Goal: Task Accomplishment & Management: Manage account settings

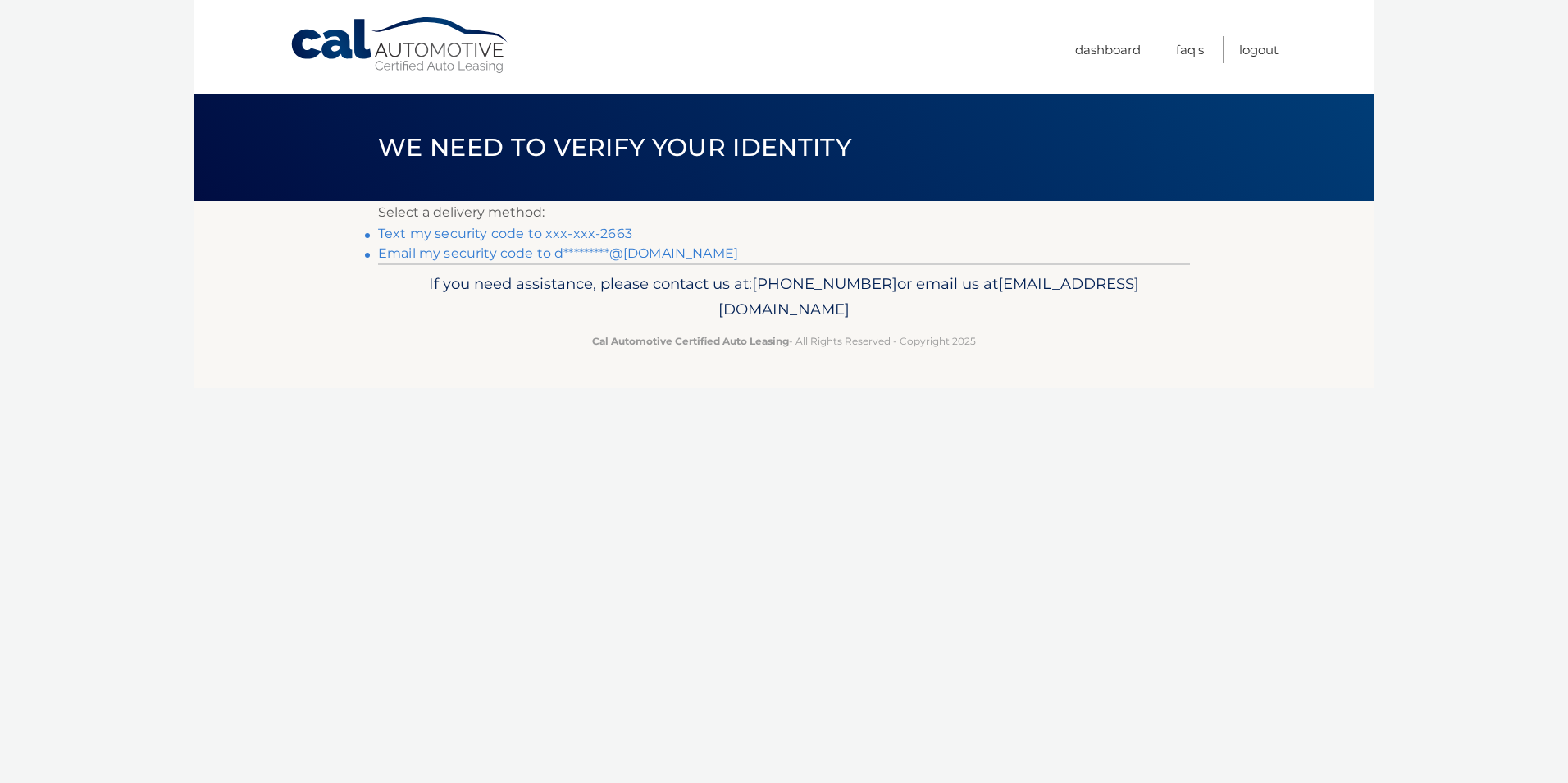
click at [487, 230] on link "Text my security code to xxx-xxx-2663" at bounding box center [505, 233] width 254 height 16
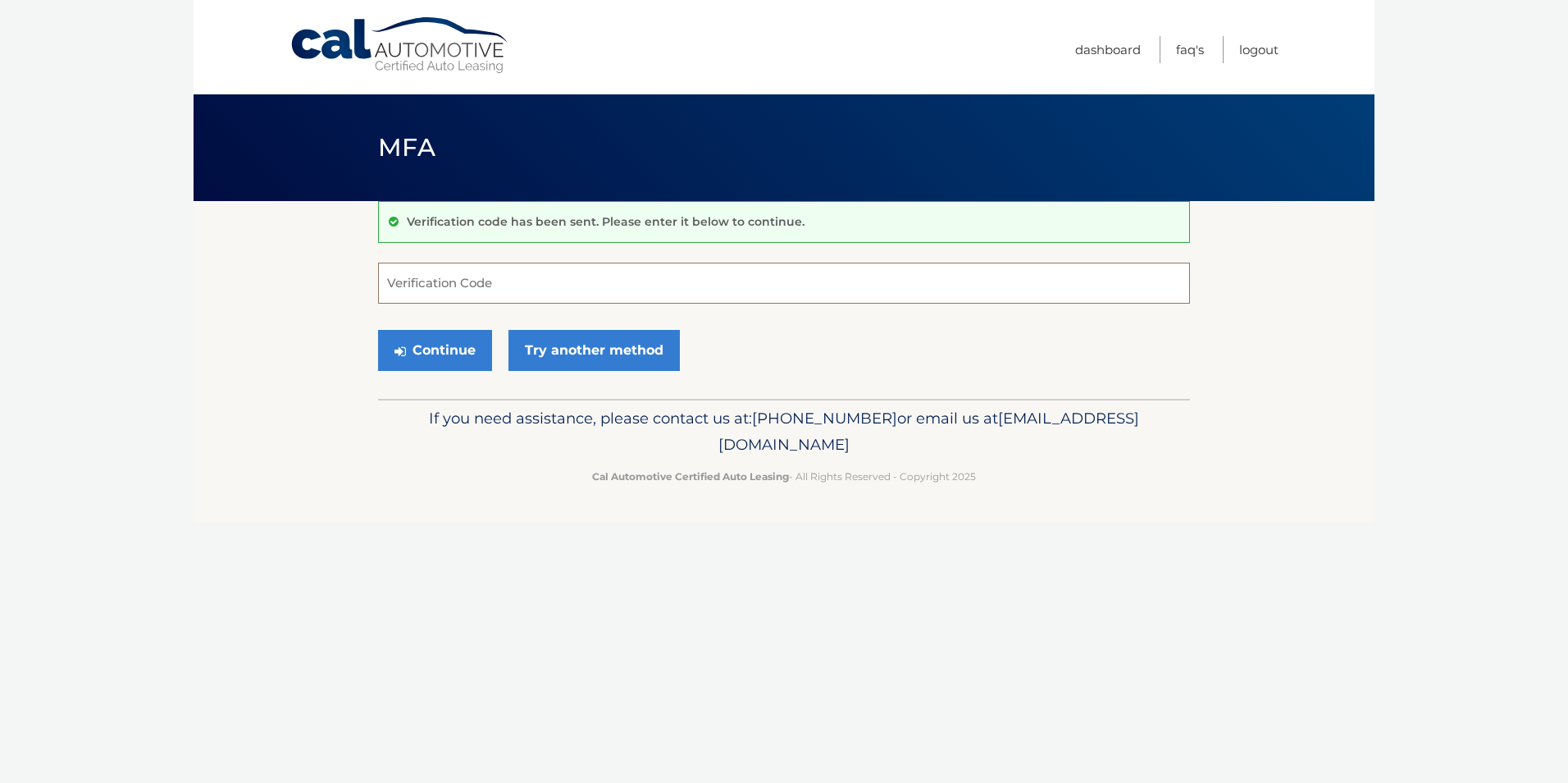
click at [564, 300] on input "Verification Code" at bounding box center [784, 283] width 812 height 41
type input "092968"
click at [448, 351] on button "Continue" at bounding box center [435, 350] width 114 height 41
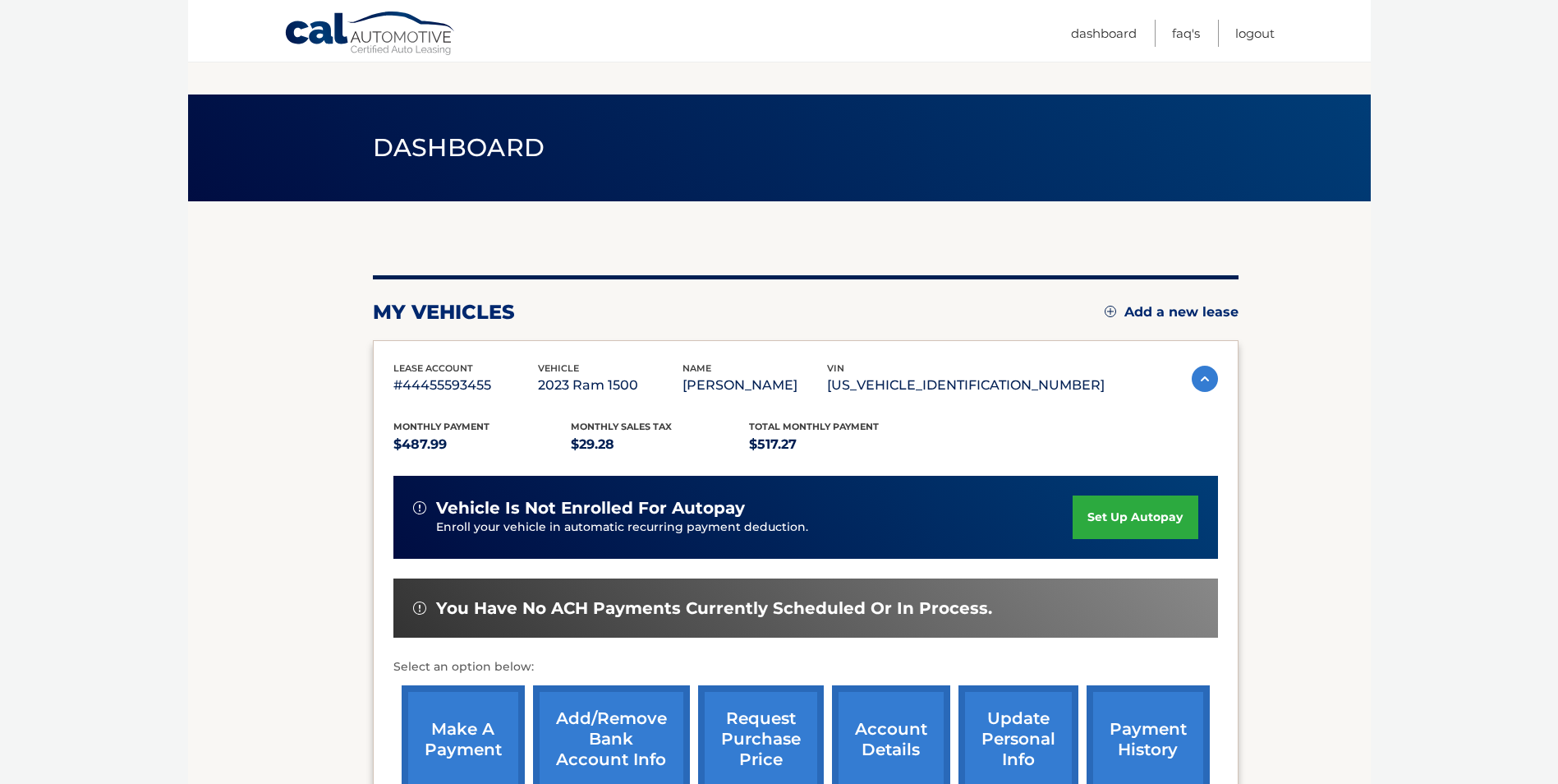
scroll to position [212, 0]
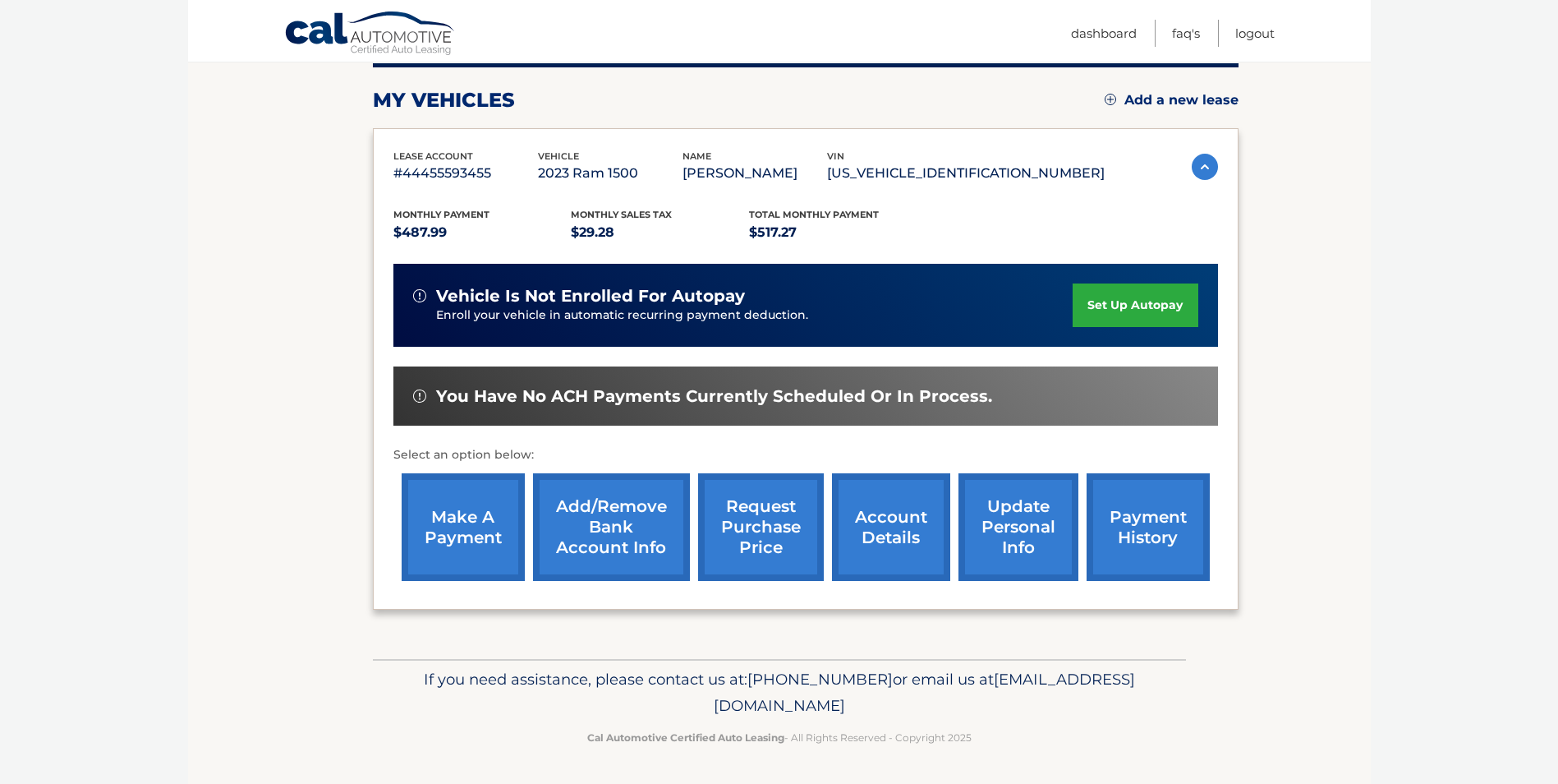
click at [486, 526] on link "make a payment" at bounding box center [464, 526] width 123 height 107
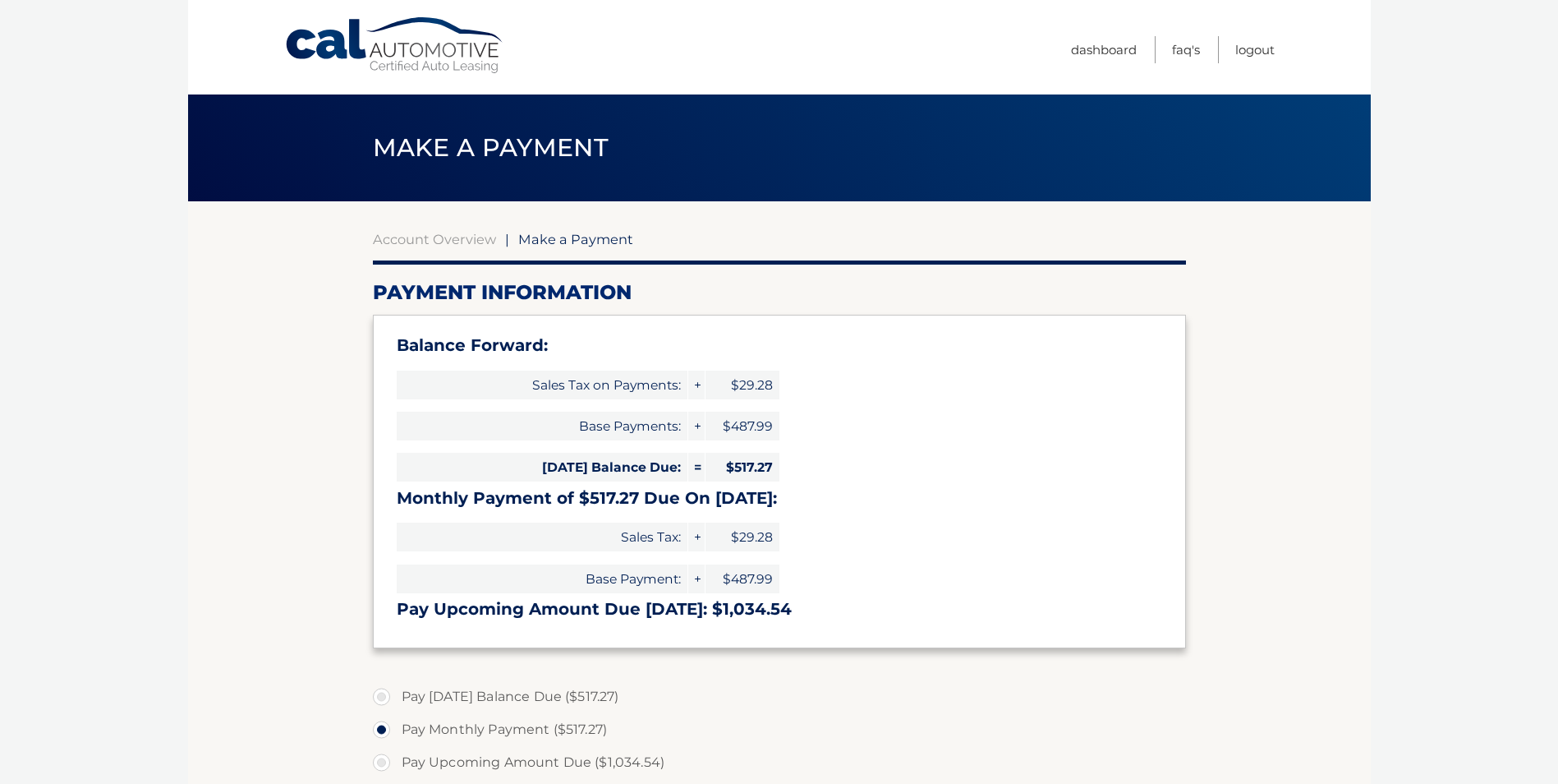
select select "Yzk5M2Q0ZDYtN2Y5Ny00ODk2LTg2NGItMjFkNDAzODI5NWE2"
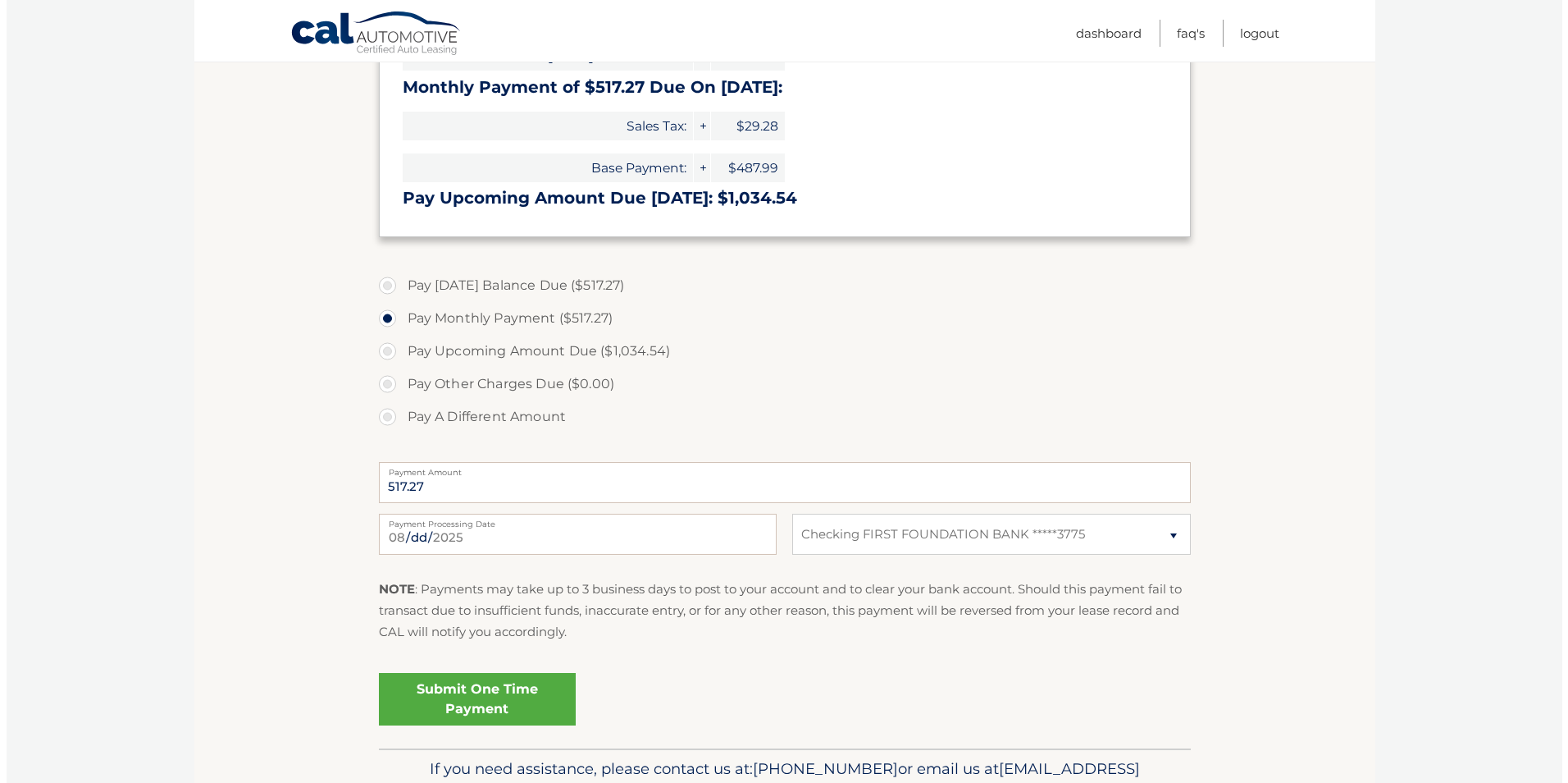
scroll to position [500, 0]
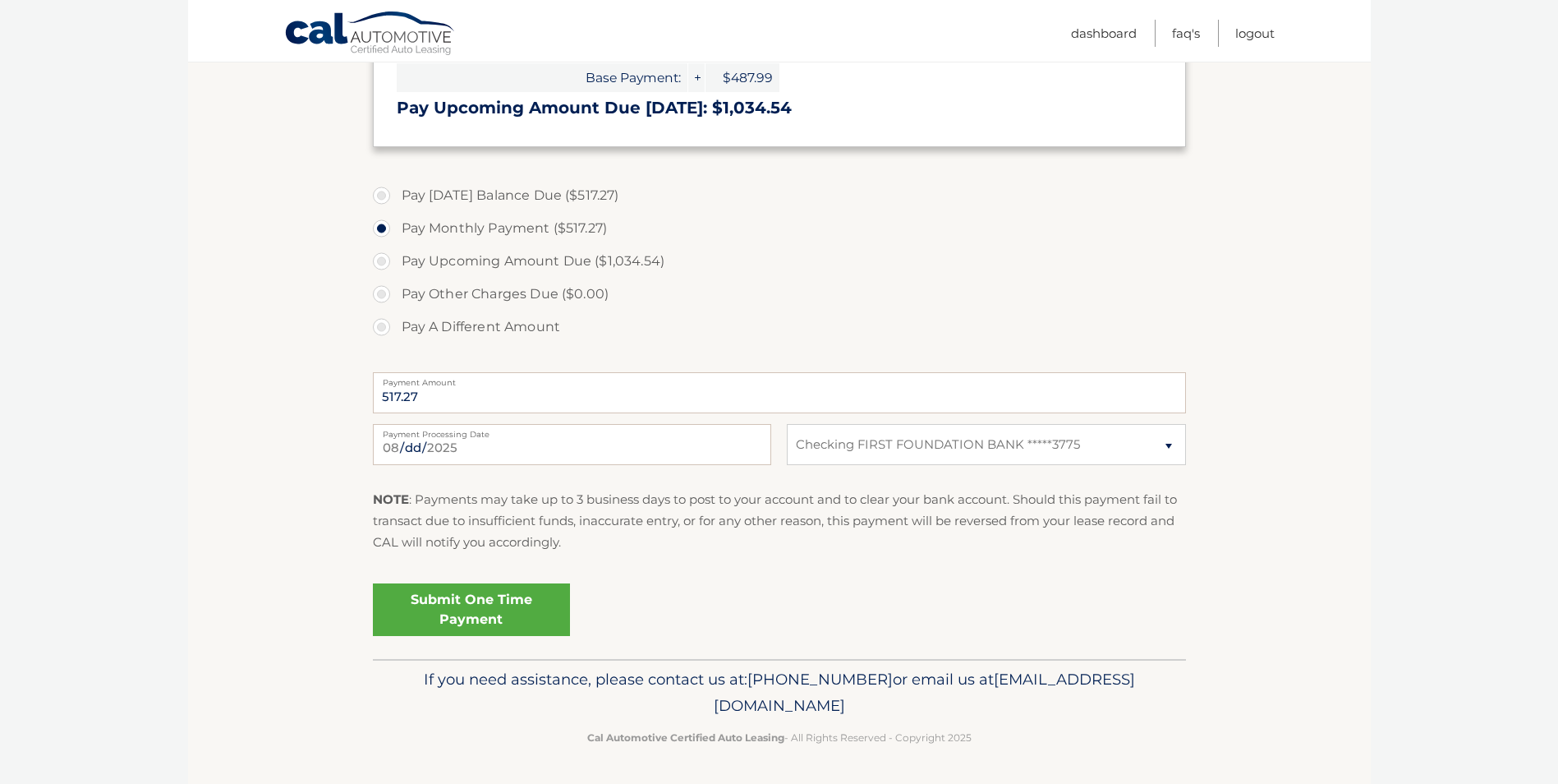
click at [463, 609] on link "Submit One Time Payment" at bounding box center [471, 609] width 197 height 52
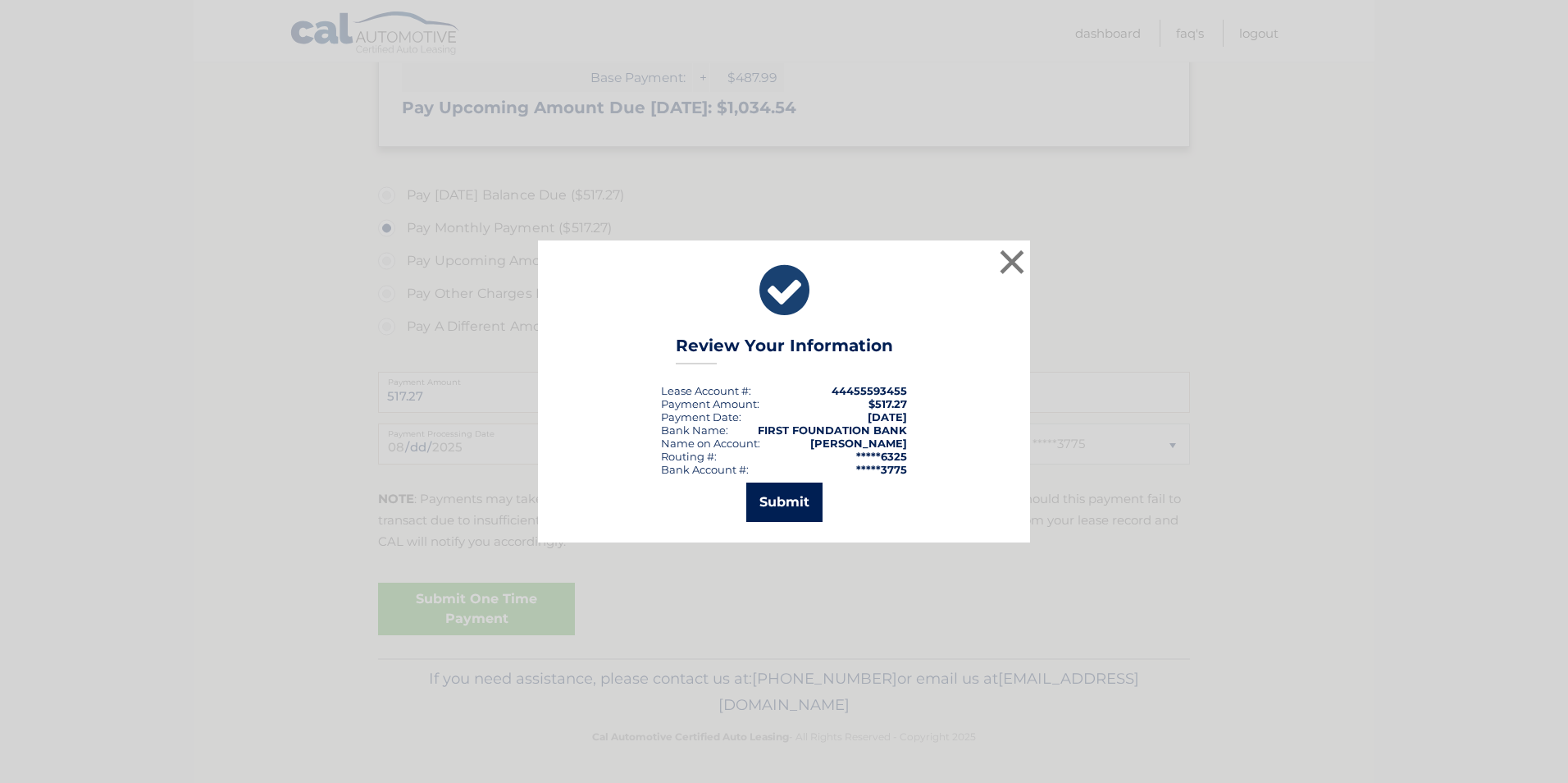
click at [791, 506] on button "Submit" at bounding box center [784, 502] width 76 height 39
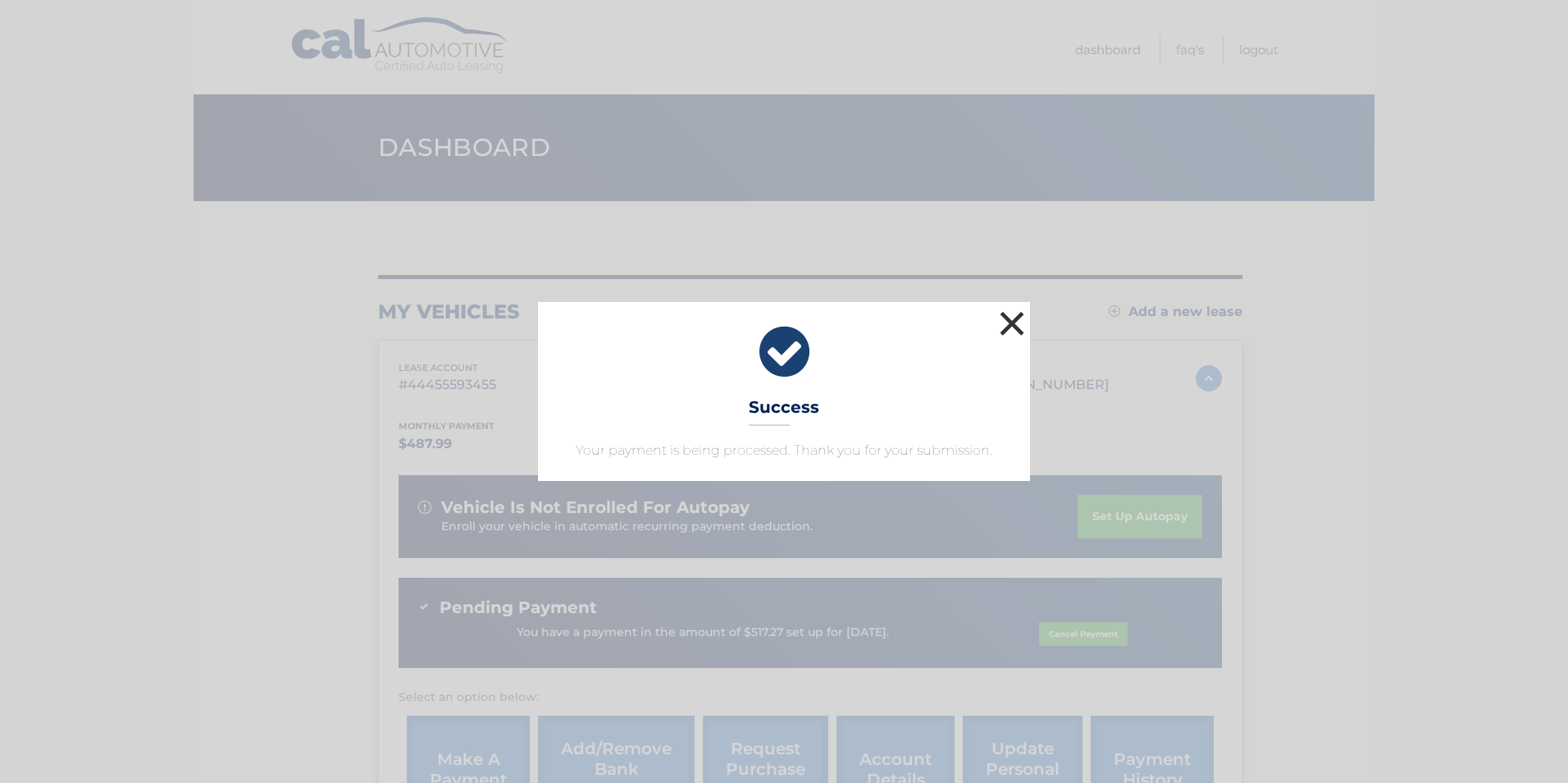
click at [1016, 322] on button "×" at bounding box center [1011, 323] width 33 height 33
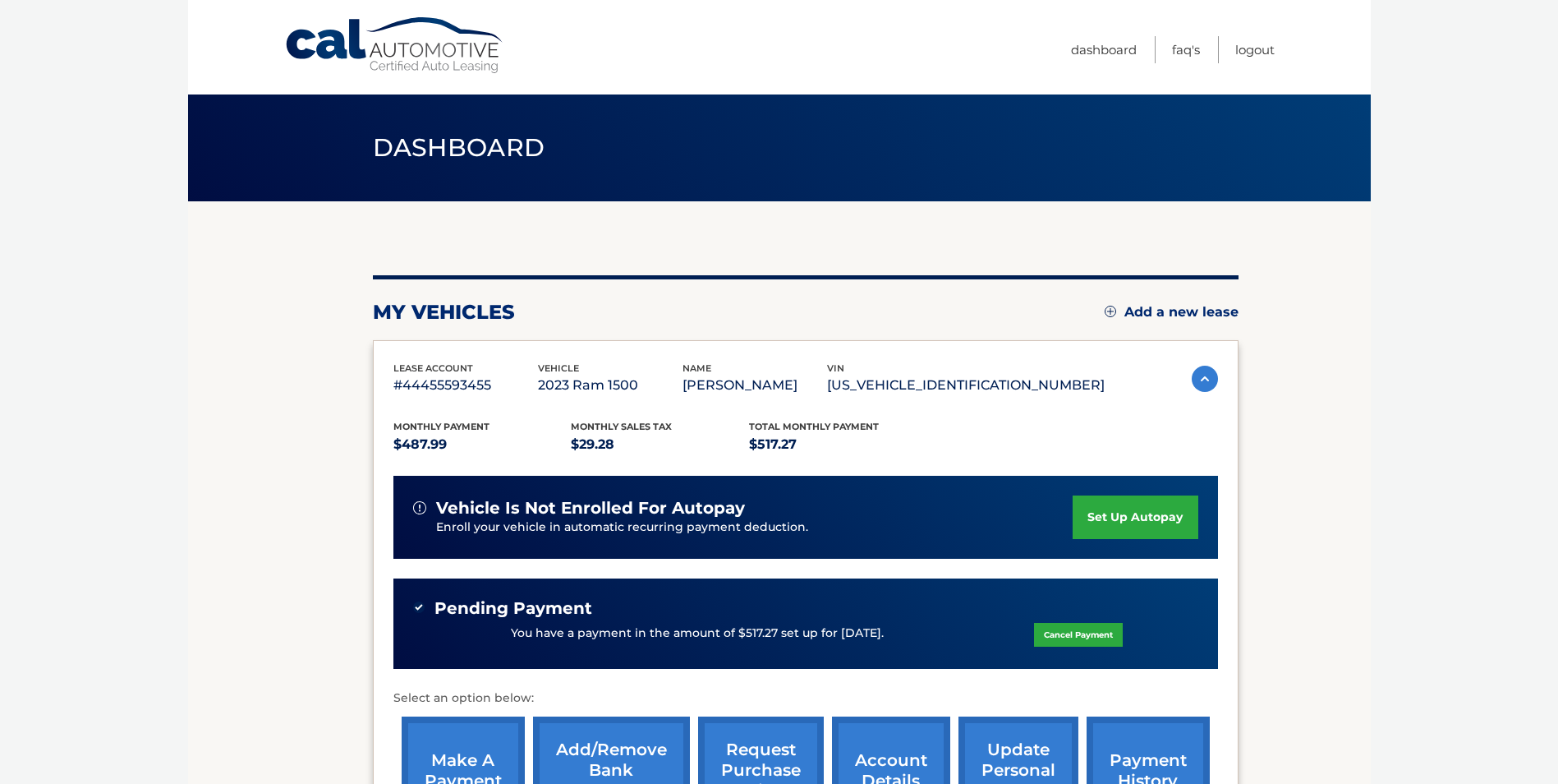
scroll to position [243, 0]
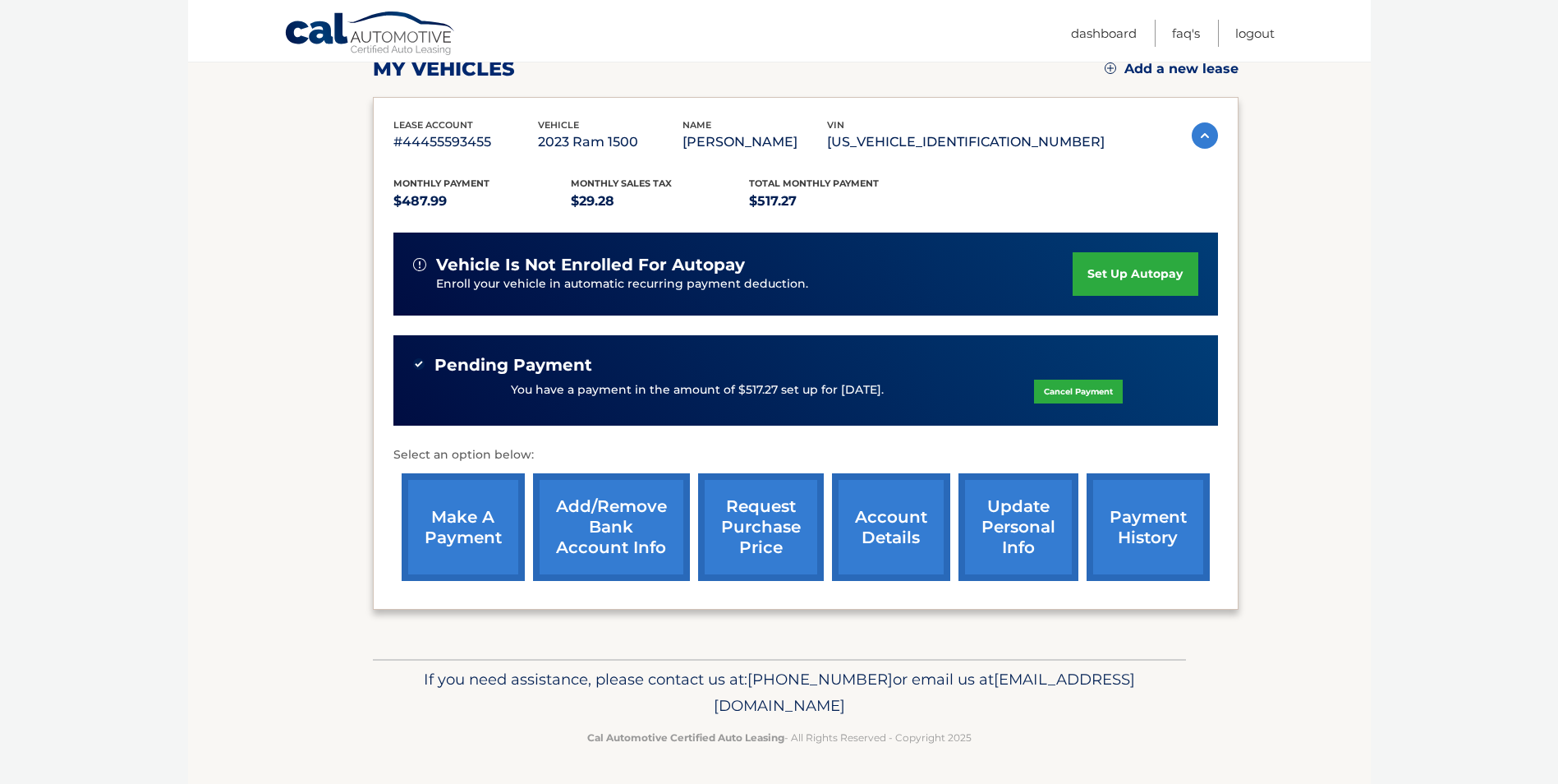
click at [887, 533] on link "account details" at bounding box center [891, 526] width 119 height 107
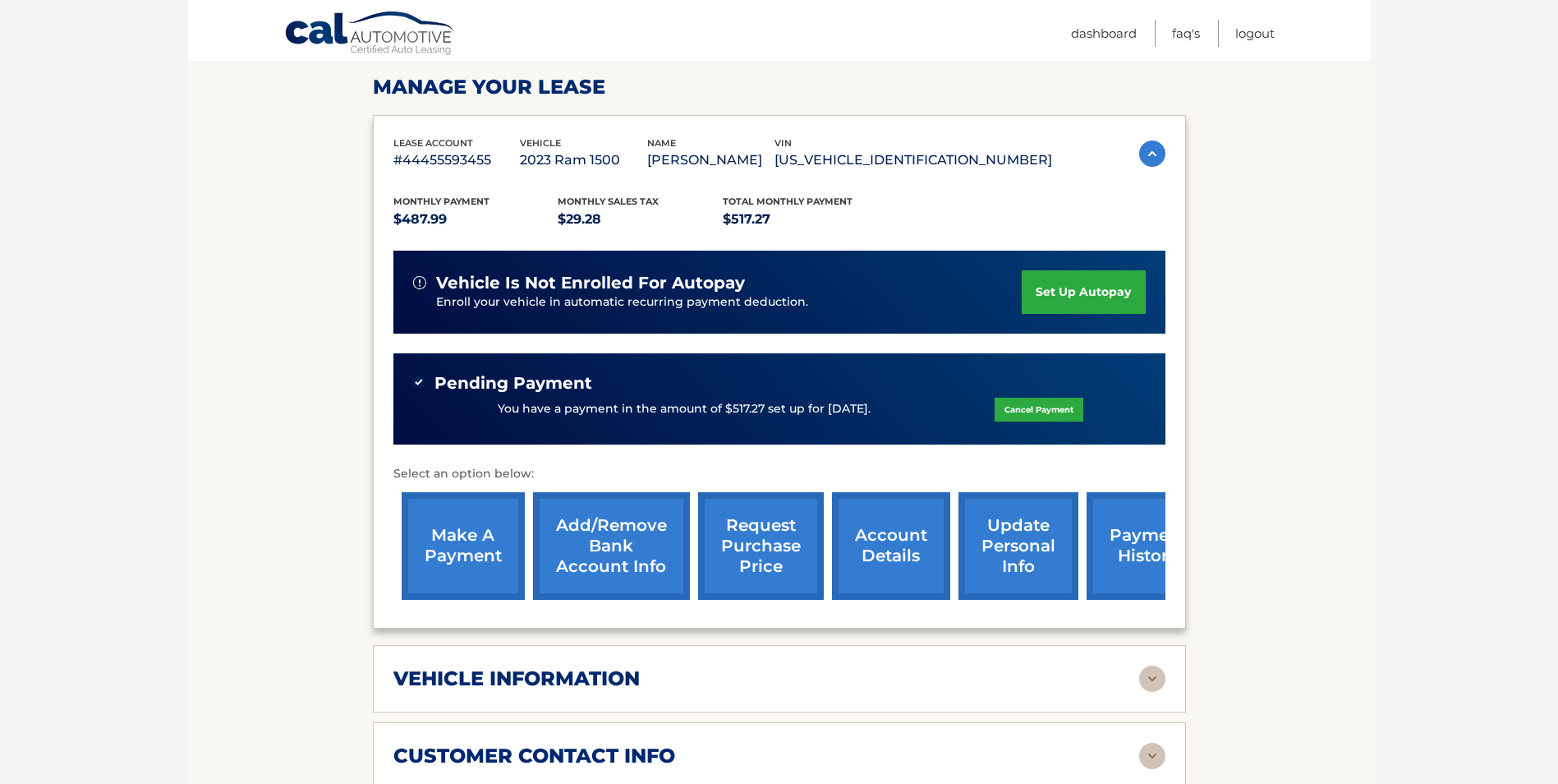
scroll to position [492, 0]
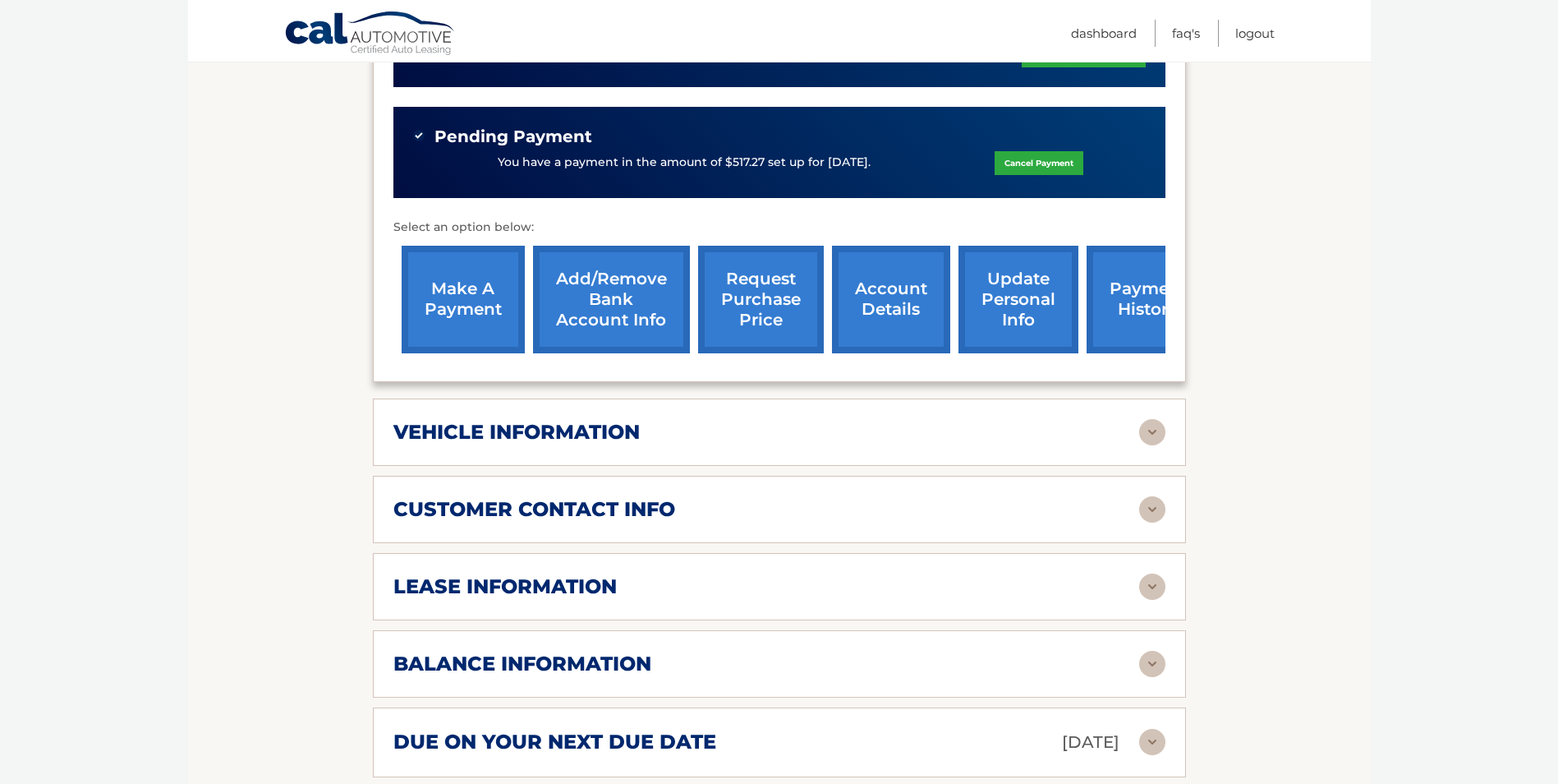
click at [1151, 437] on img at bounding box center [1152, 432] width 26 height 26
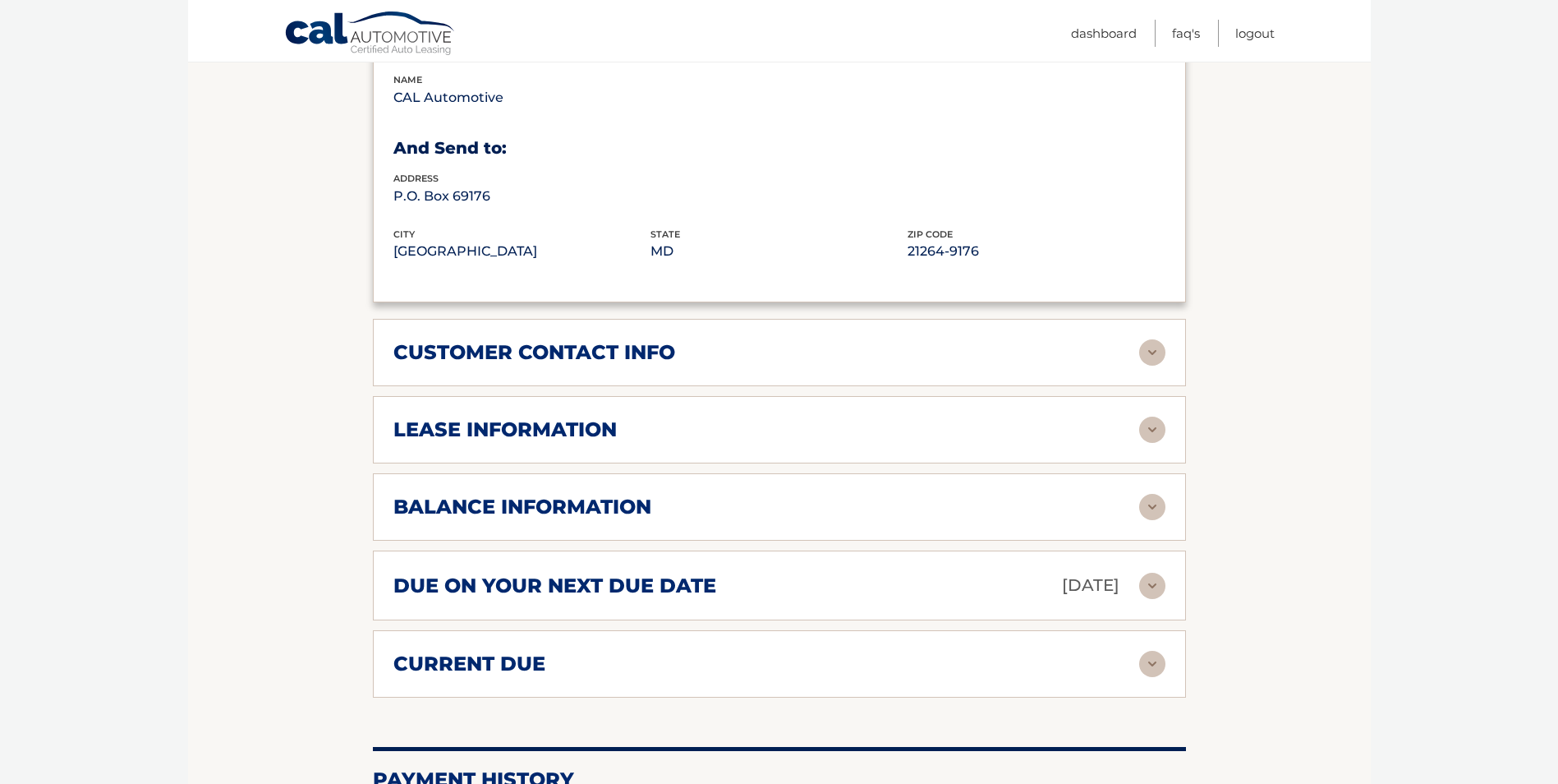
scroll to position [821, 0]
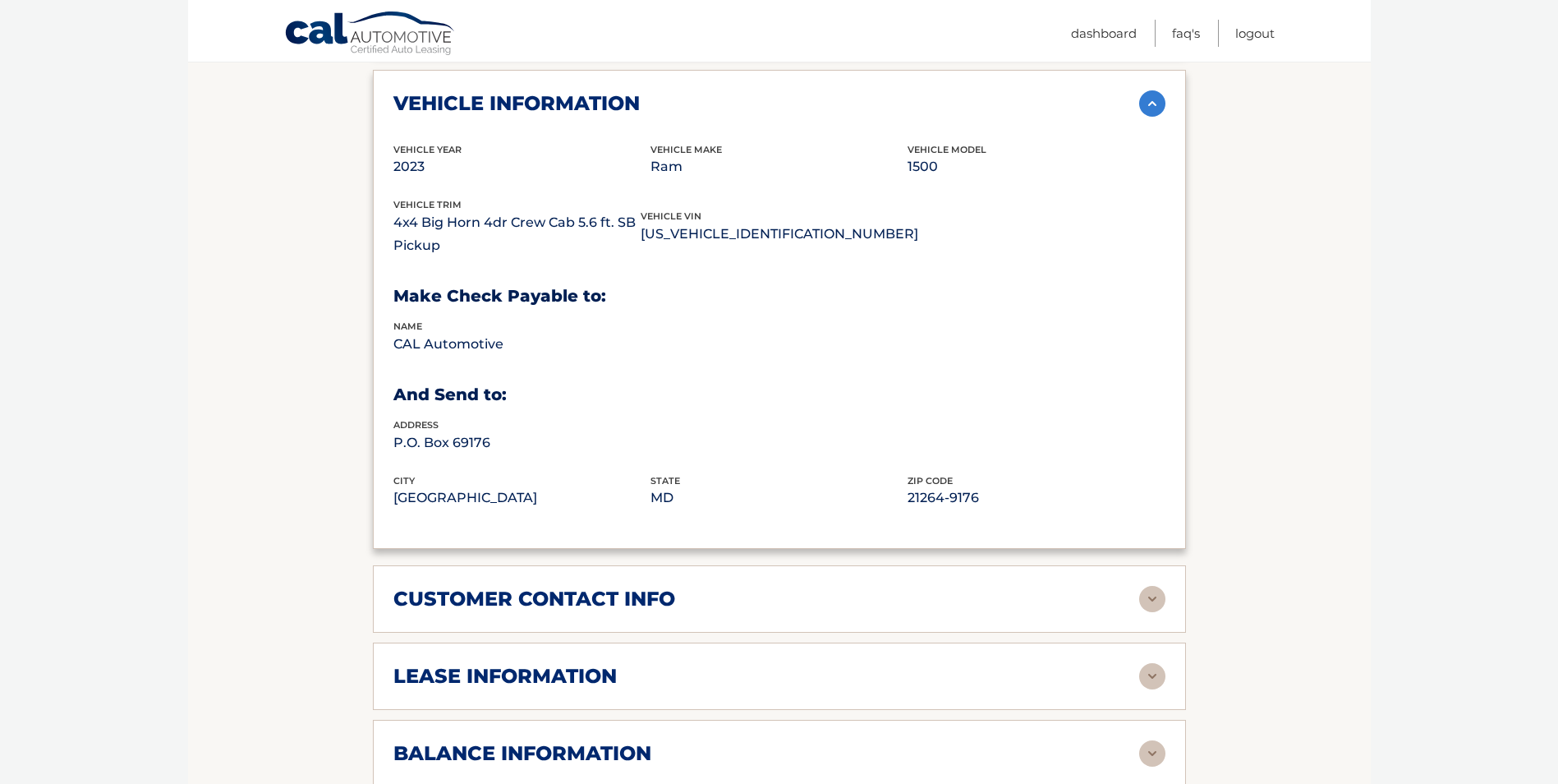
click at [1145, 97] on img at bounding box center [1152, 104] width 26 height 26
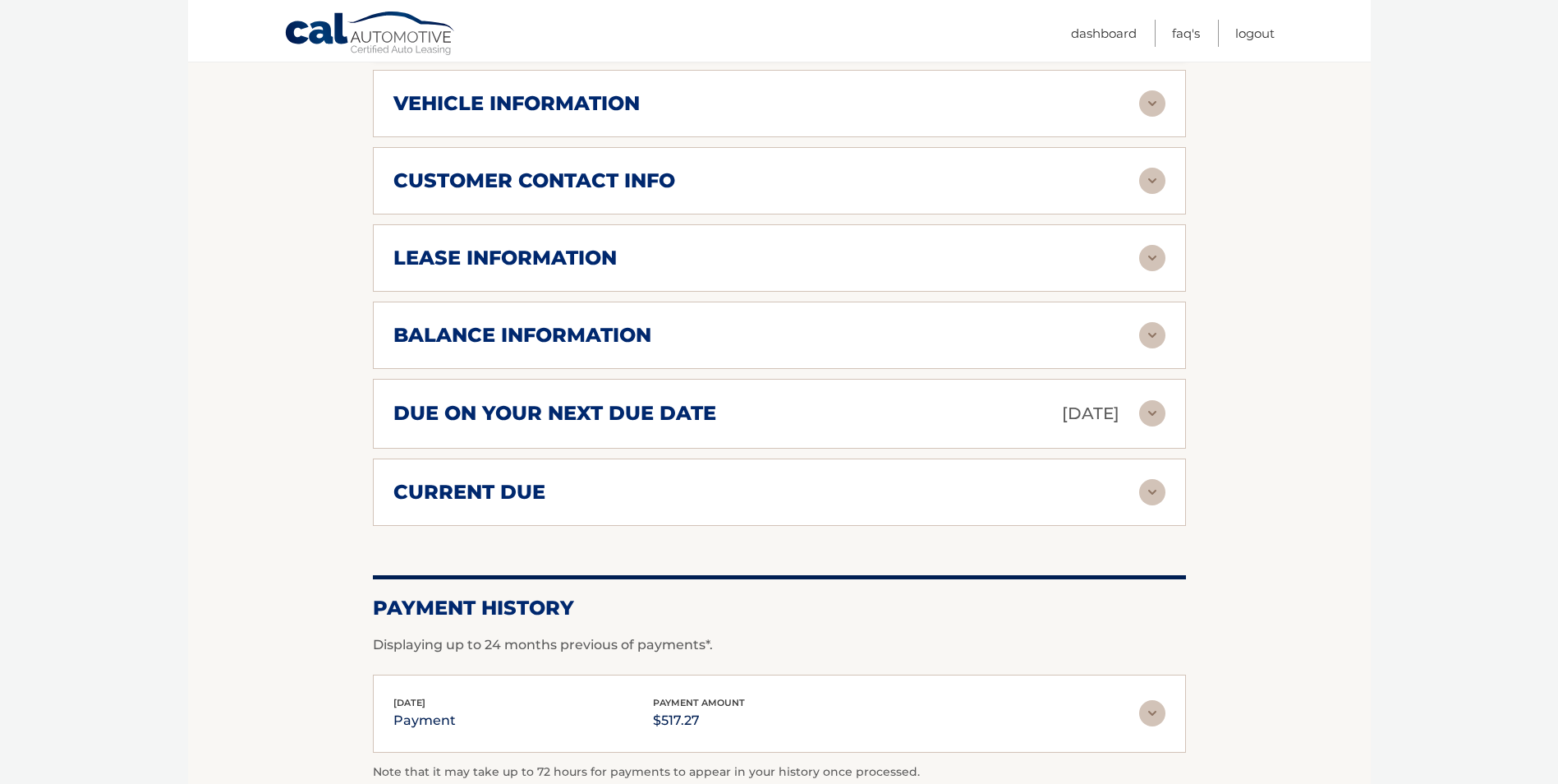
click at [1151, 178] on img at bounding box center [1152, 180] width 26 height 26
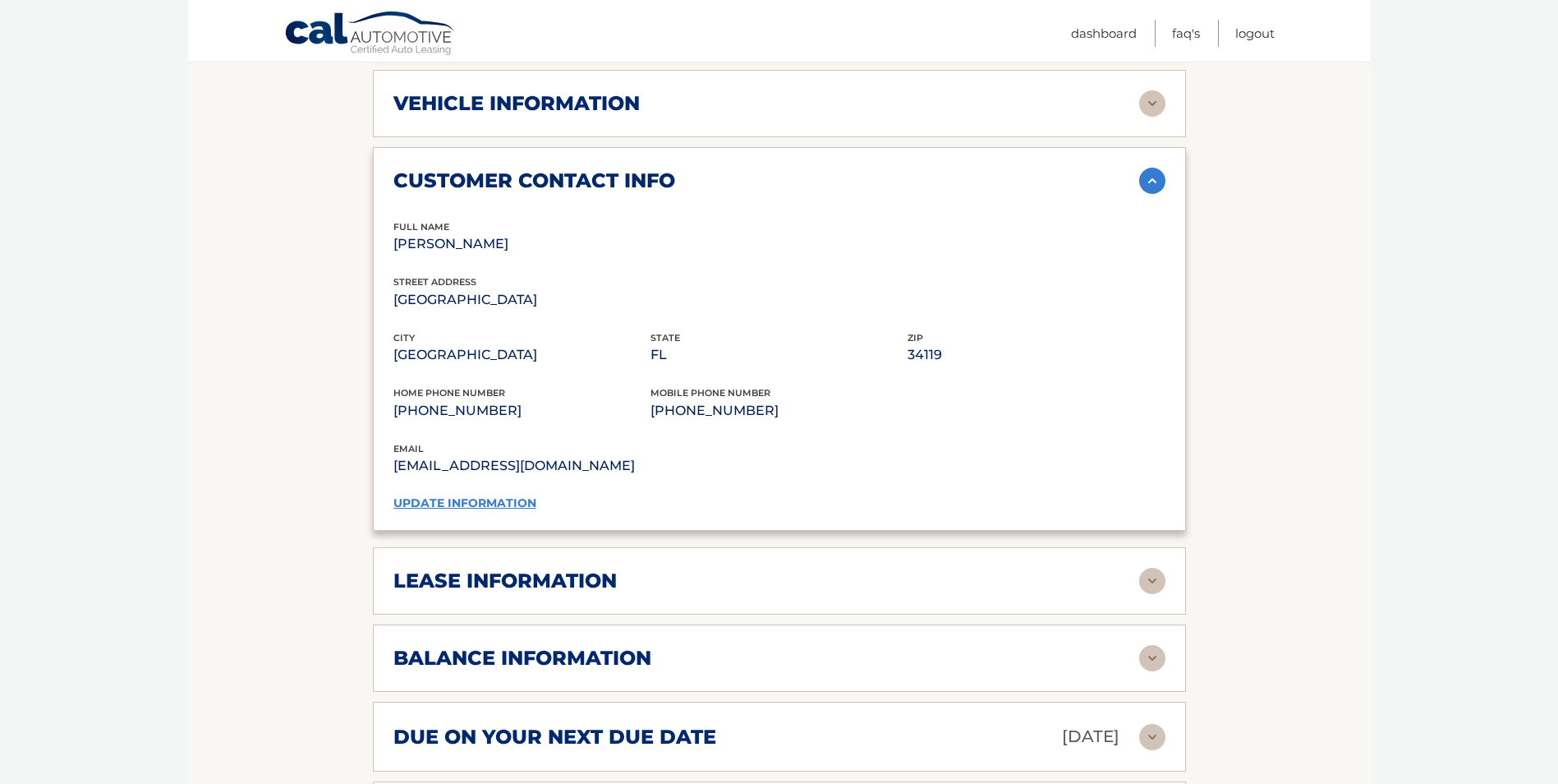
click at [503, 504] on link "update information" at bounding box center [465, 503] width 143 height 15
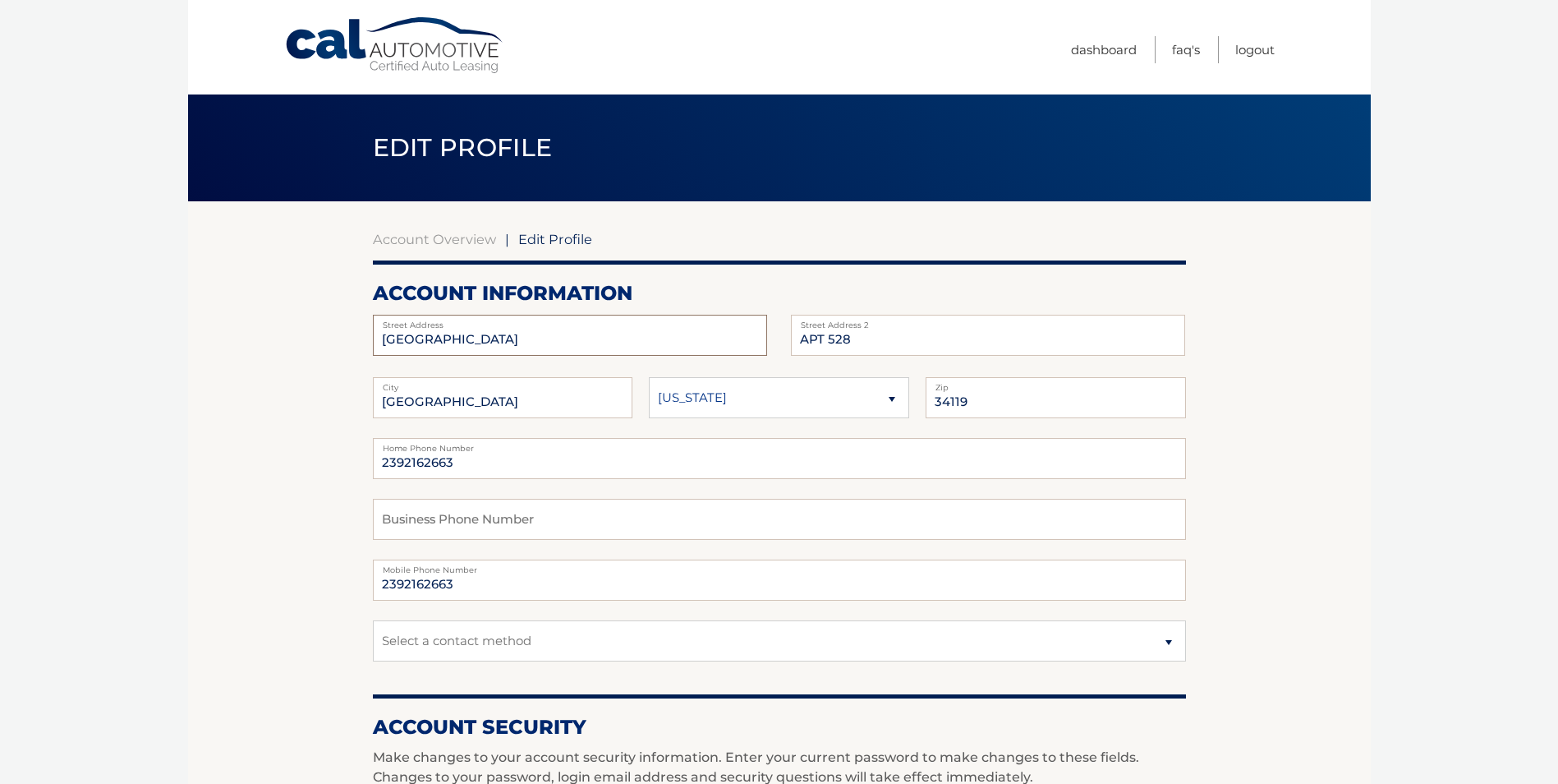
drag, startPoint x: 538, startPoint y: 333, endPoint x: 262, endPoint y: 341, distance: 276.1
click at [275, 344] on section "Account Overview | Edit Profile account information 2230 DEL MAR CT Street Addr…" at bounding box center [779, 799] width 1183 height 1196
type input "1999 [US_STATE] LN"
drag, startPoint x: 835, startPoint y: 340, endPoint x: 765, endPoint y: 341, distance: 70.0
click at [765, 315] on div "1999 VERMONT LN Street Address APT 528 Street Address 2" at bounding box center [779, 315] width 813 height 0
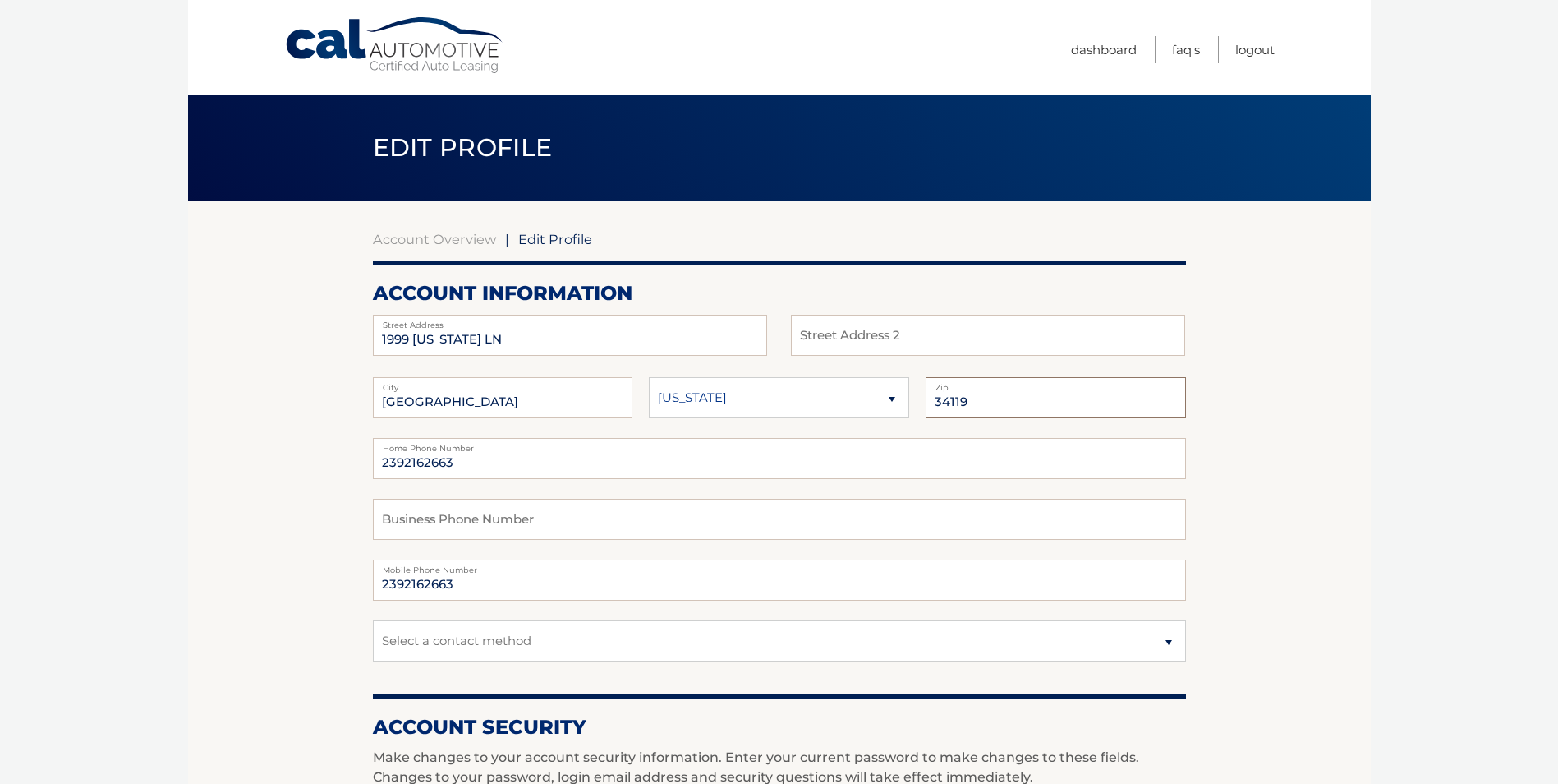
click at [980, 403] on input "34119" at bounding box center [1056, 397] width 261 height 41
type input "34120"
click at [1167, 641] on select "Select a contact method Mobile Home" at bounding box center [779, 641] width 813 height 41
select select "1"
click at [373, 620] on select "Select a contact method Mobile Home" at bounding box center [779, 641] width 813 height 41
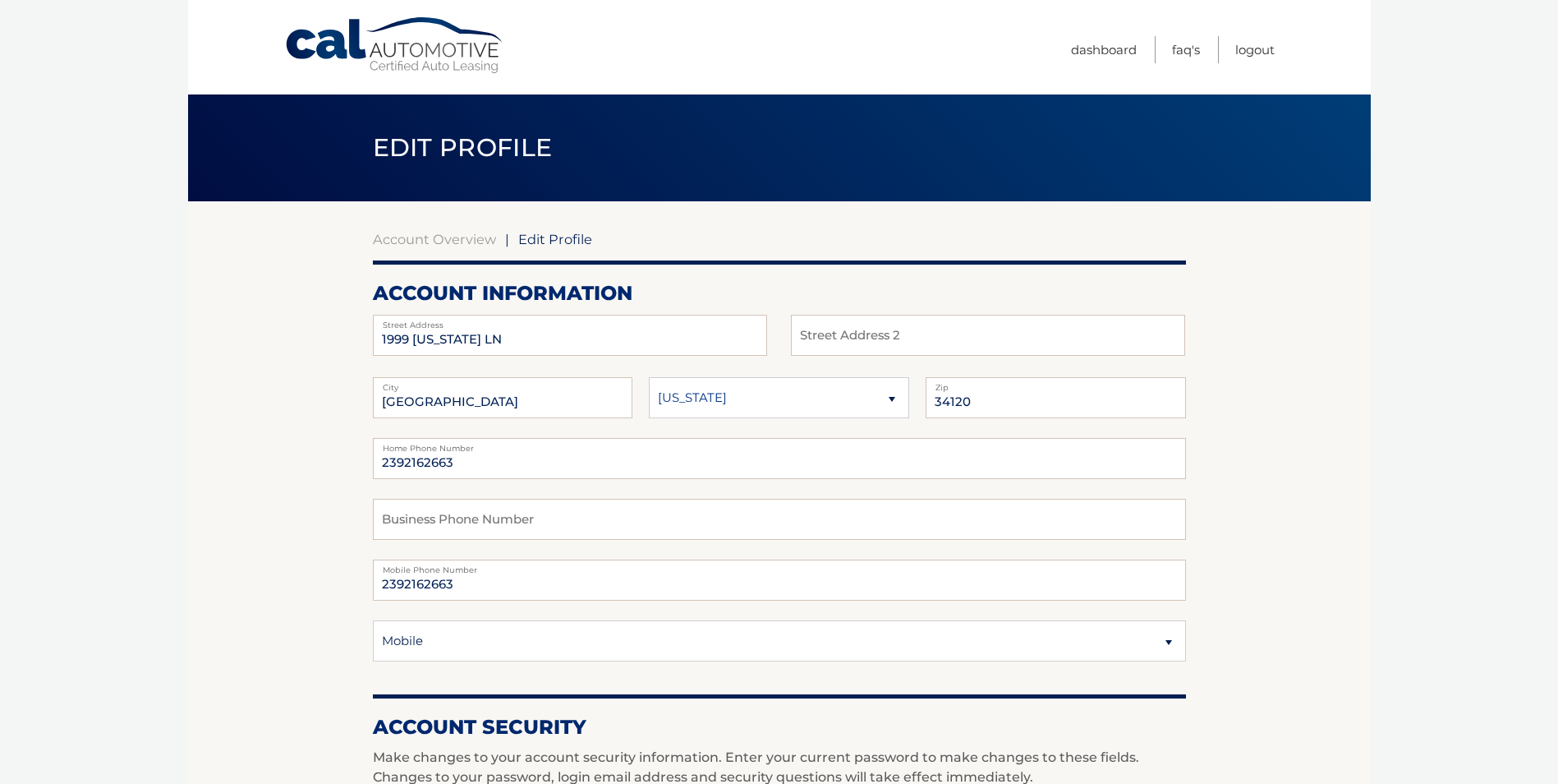
click at [1345, 568] on section "Account Overview | Edit Profile account information 1999 VERMONT LN Street Addr…" at bounding box center [779, 799] width 1183 height 1196
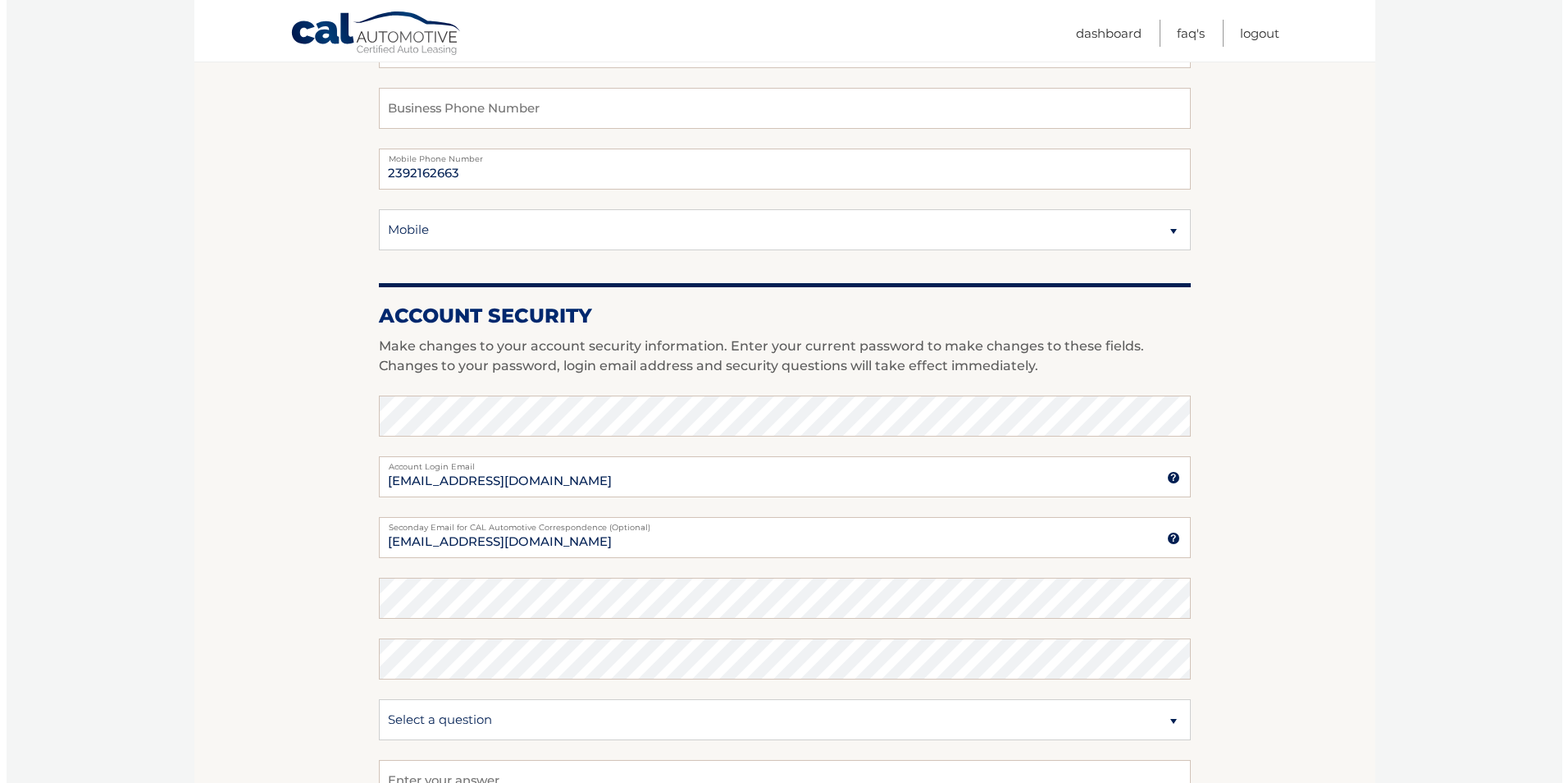
scroll to position [656, 0]
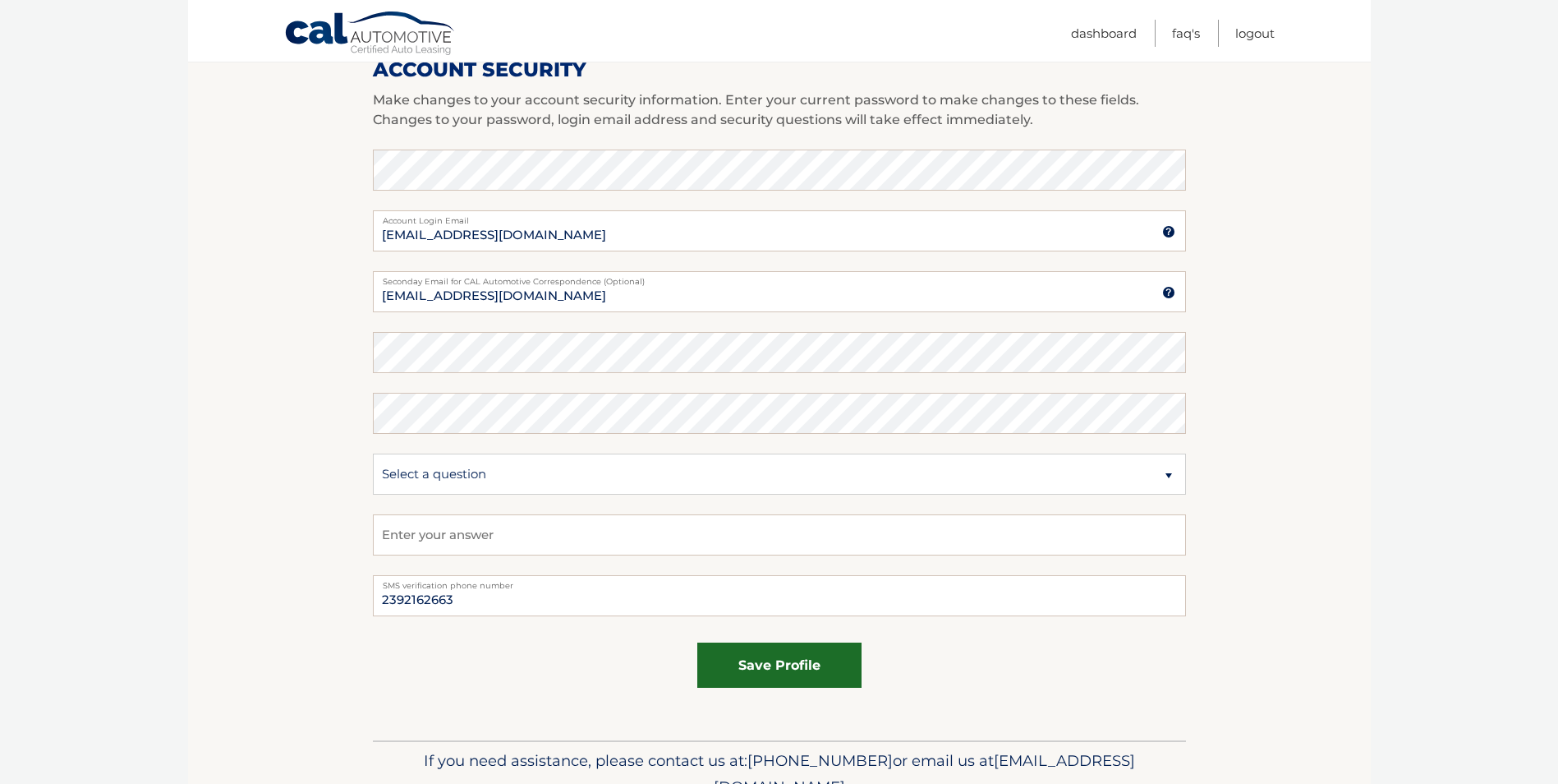
click at [779, 667] on button "save profile" at bounding box center [779, 664] width 164 height 45
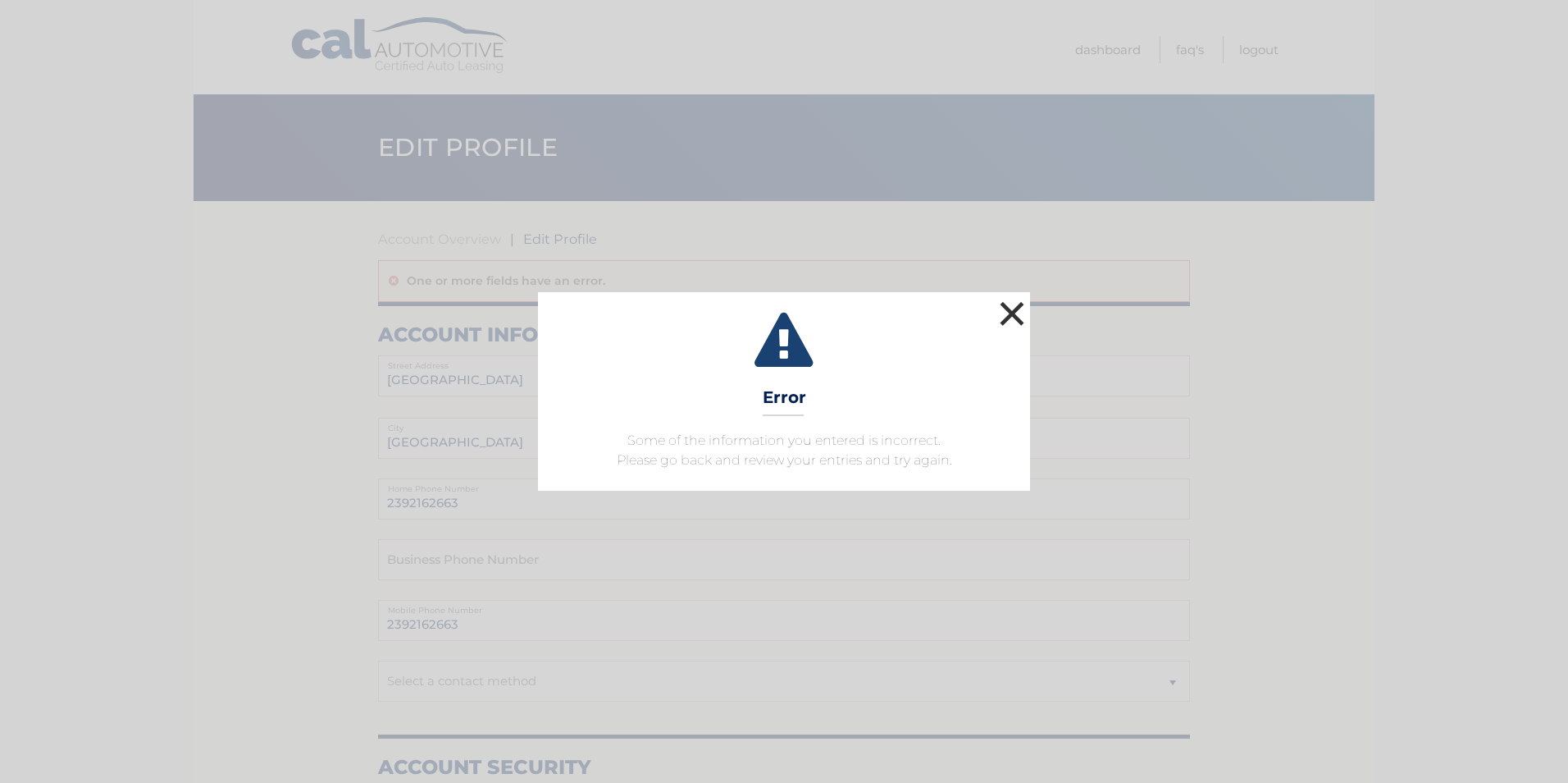
click at [1014, 308] on button "×" at bounding box center [1011, 313] width 33 height 33
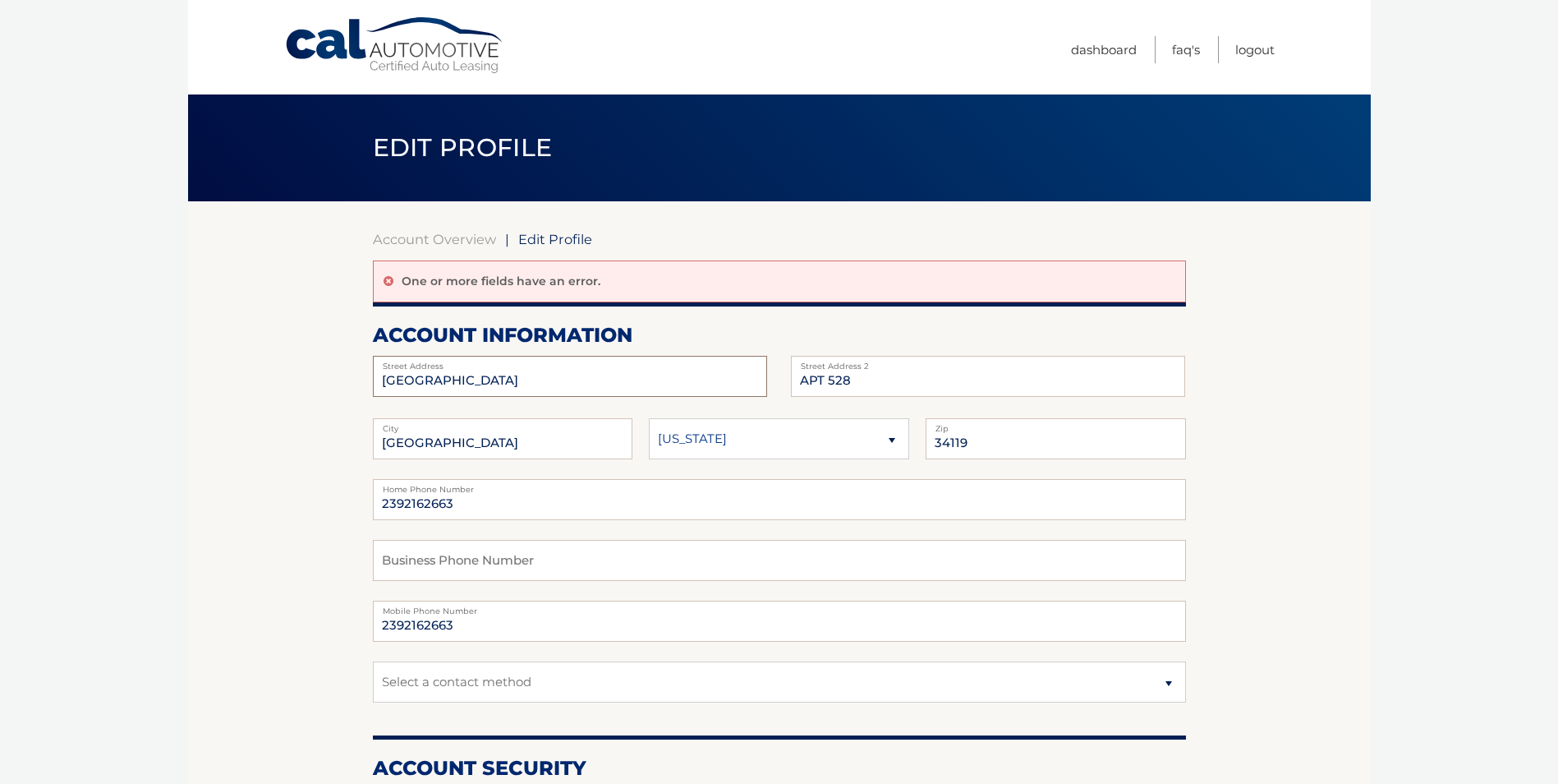
drag, startPoint x: 548, startPoint y: 386, endPoint x: 98, endPoint y: 400, distance: 450.2
click at [100, 400] on body "Cal Automotive Menu Dashboard FAQ's Logout | Zip" at bounding box center [779, 392] width 1558 height 784
type input "1999 VERMONT LANE"
drag, startPoint x: 893, startPoint y: 390, endPoint x: 715, endPoint y: 410, distance: 179.1
click at [716, 410] on div "1999 VERMONT LANE Street Address APT 528 Street Address 2 NAPLES City State 341…" at bounding box center [779, 539] width 813 height 366
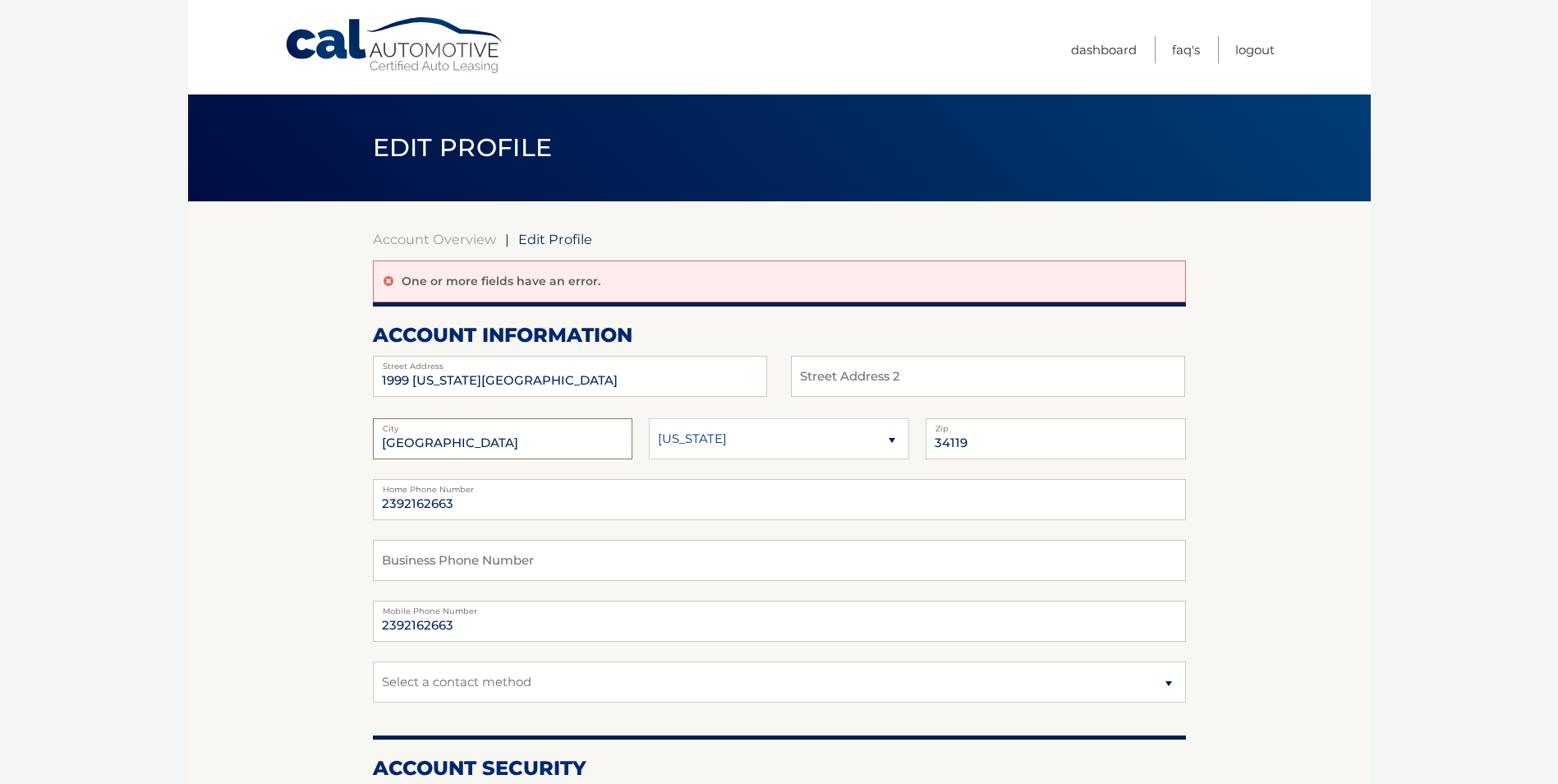
click at [589, 445] on input "[GEOGRAPHIC_DATA]" at bounding box center [503, 438] width 261 height 41
click at [768, 439] on select "Alaska Alabama Arkansas Arizona California" at bounding box center [779, 438] width 261 height 41
click at [649, 418] on select "Alaska Alabama Arkansas Arizona California" at bounding box center [779, 438] width 261 height 41
click at [999, 436] on input "34119" at bounding box center [1056, 438] width 261 height 41
type input "3"
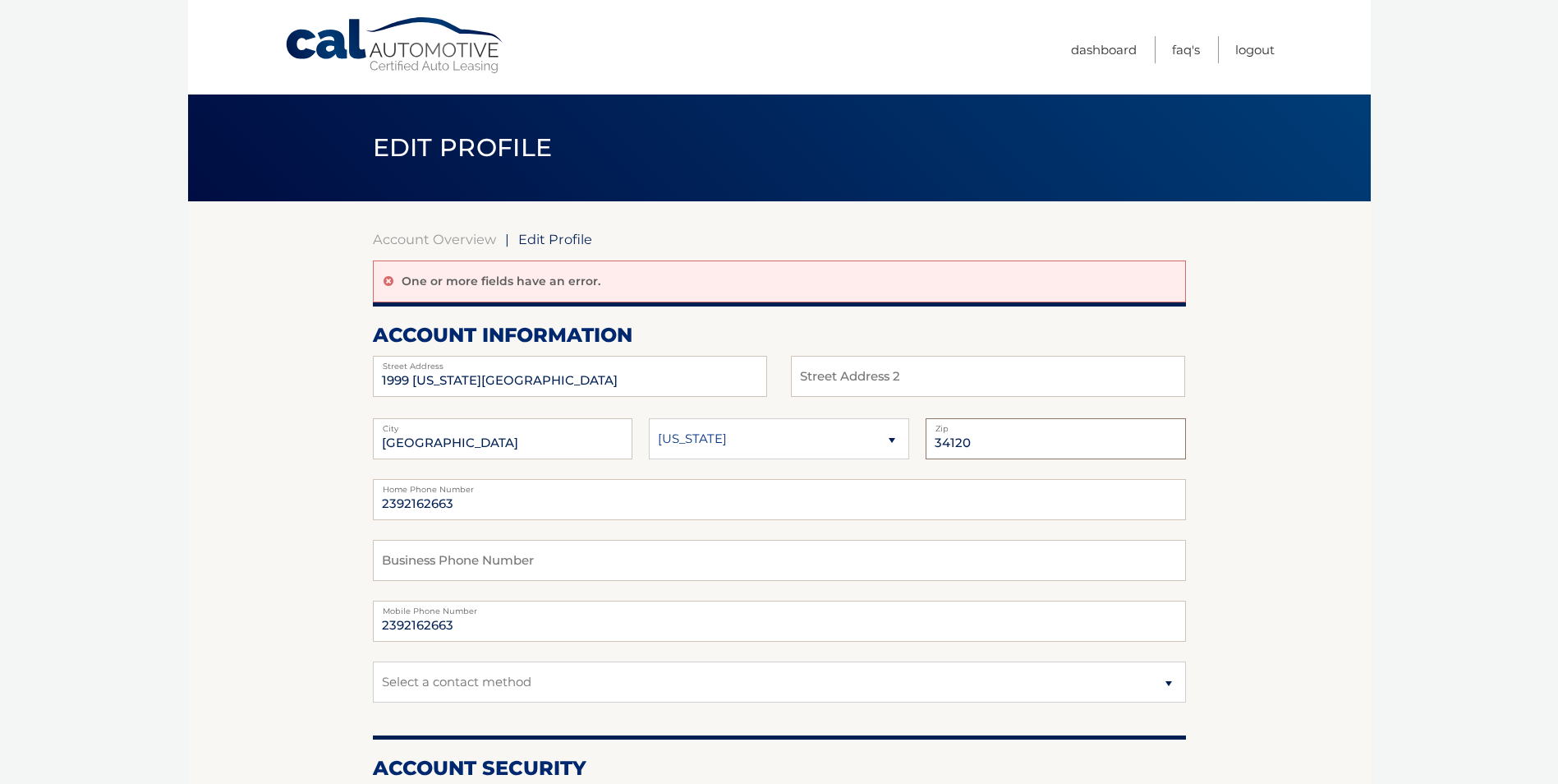
type input "34120"
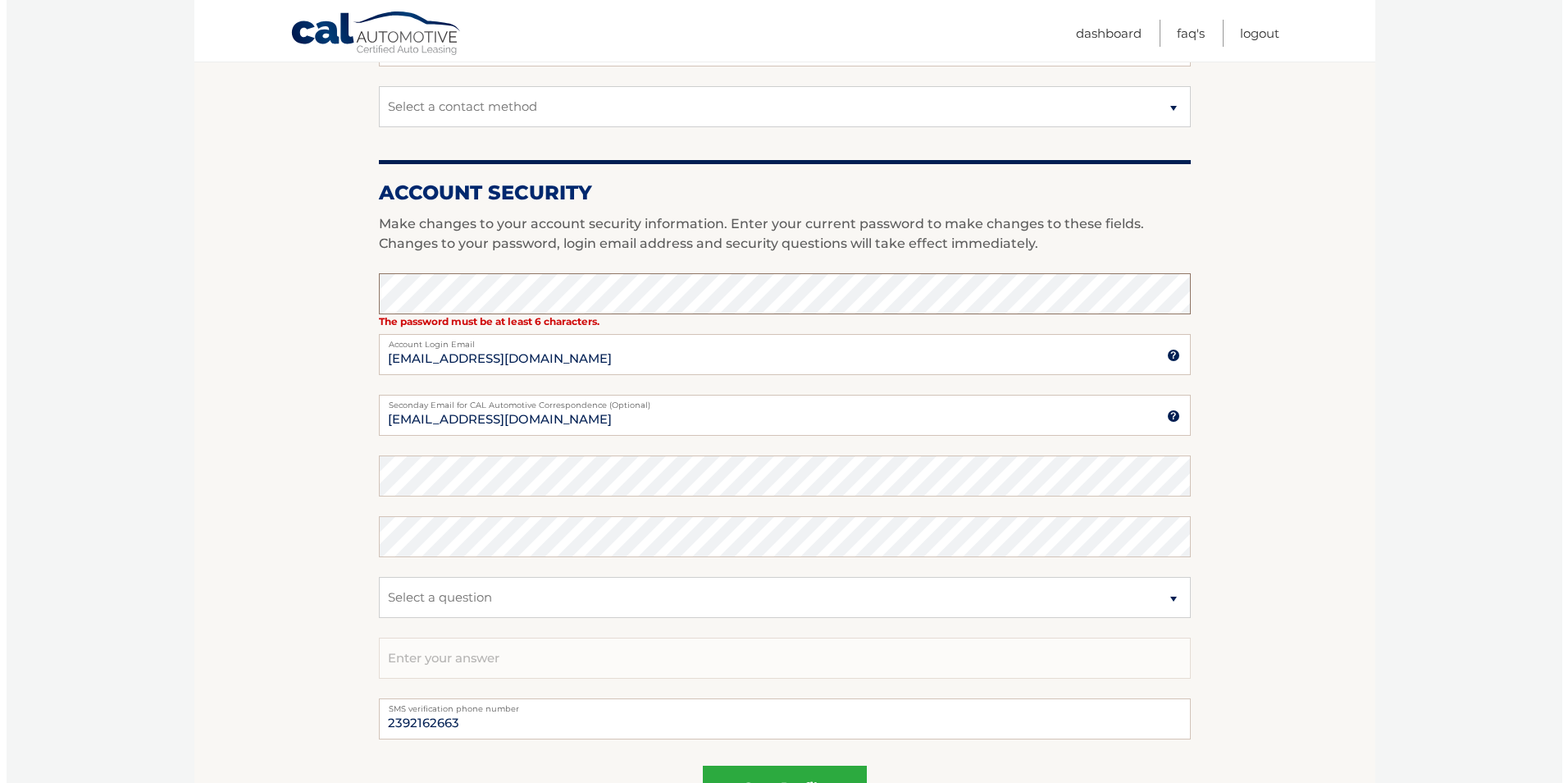
scroll to position [738, 0]
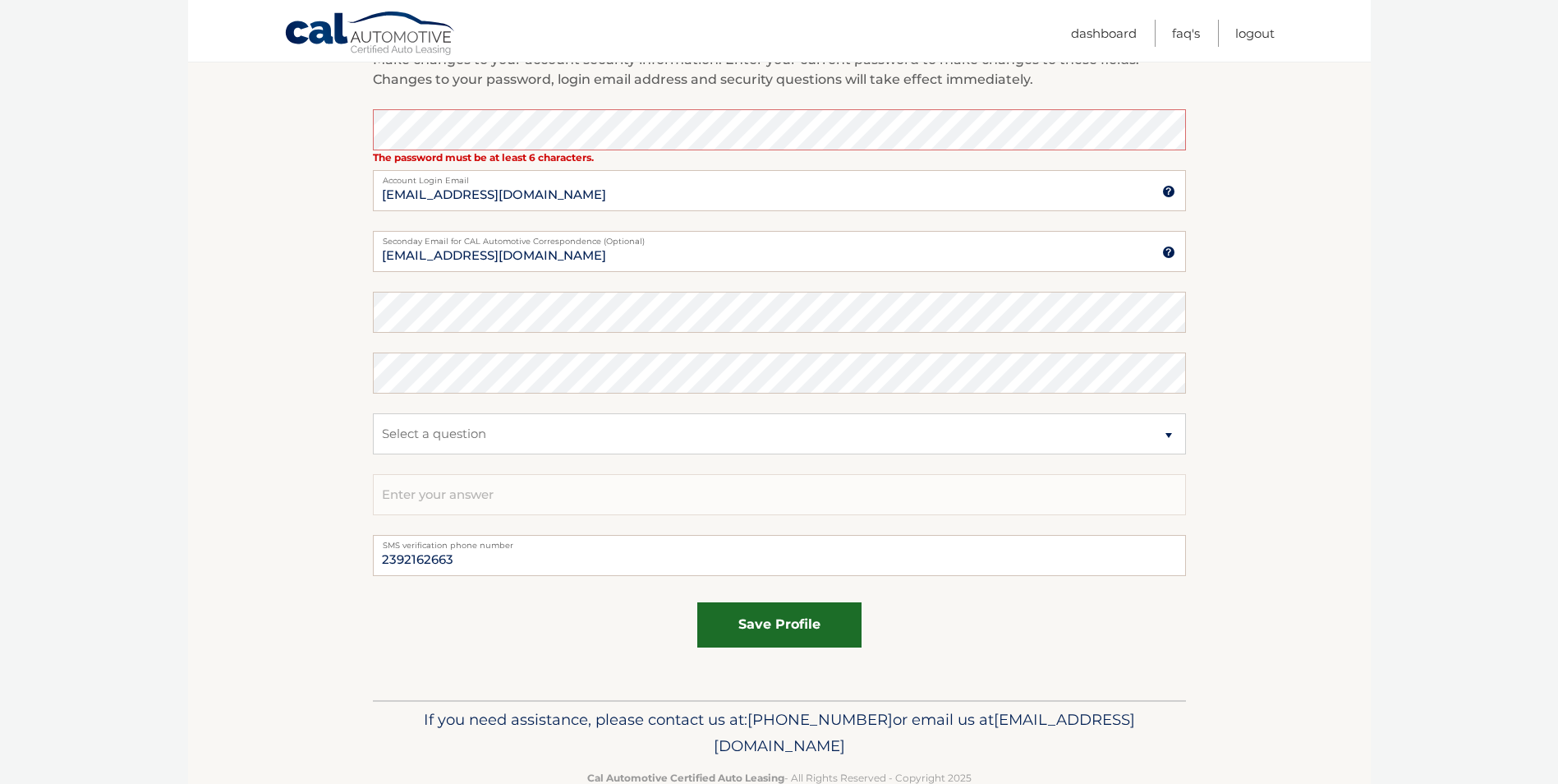
click at [787, 620] on button "save profile" at bounding box center [779, 624] width 164 height 45
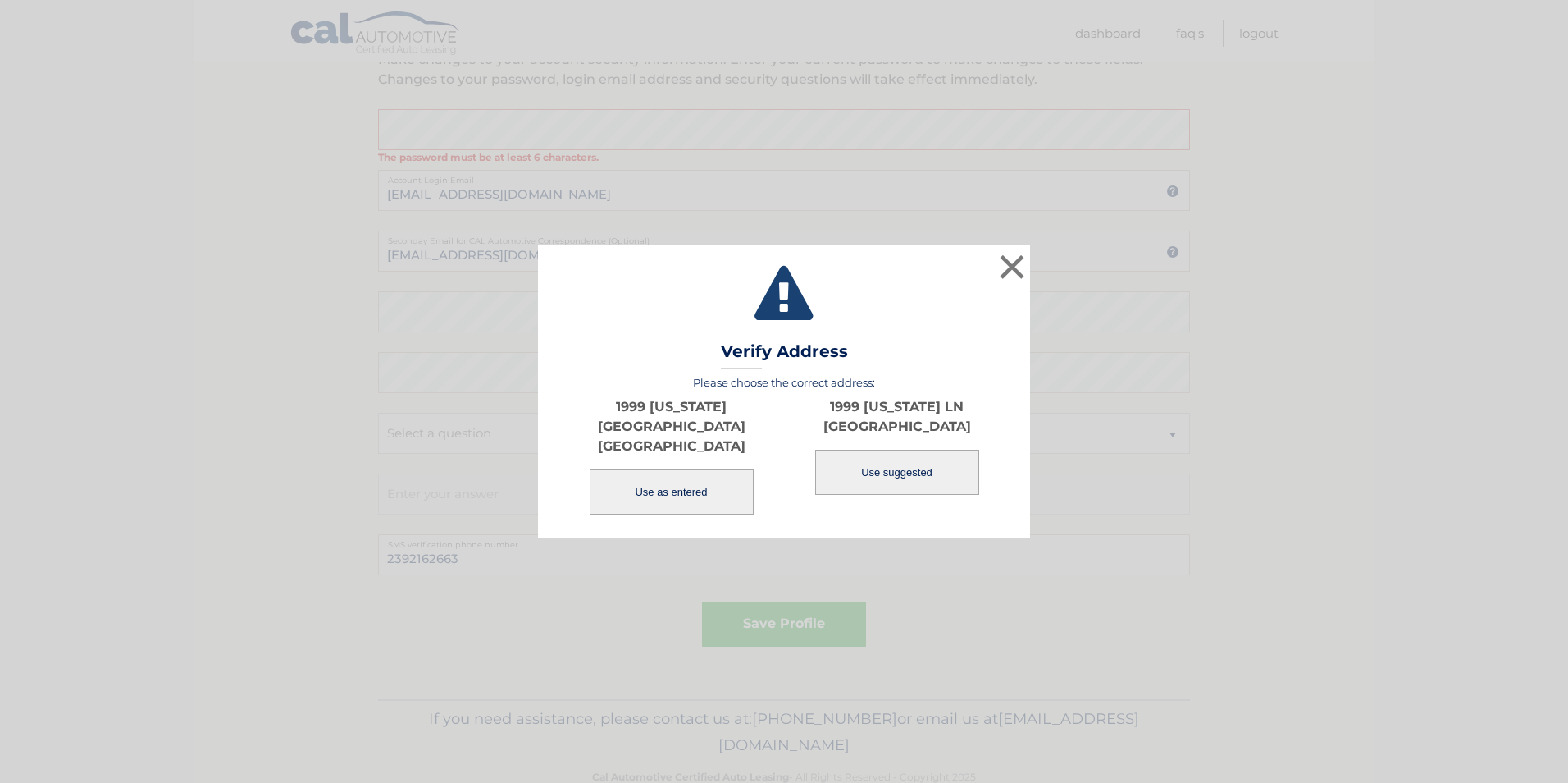
click at [900, 486] on button "Use suggested" at bounding box center [897, 472] width 164 height 45
type input "1999 [US_STATE] LN"
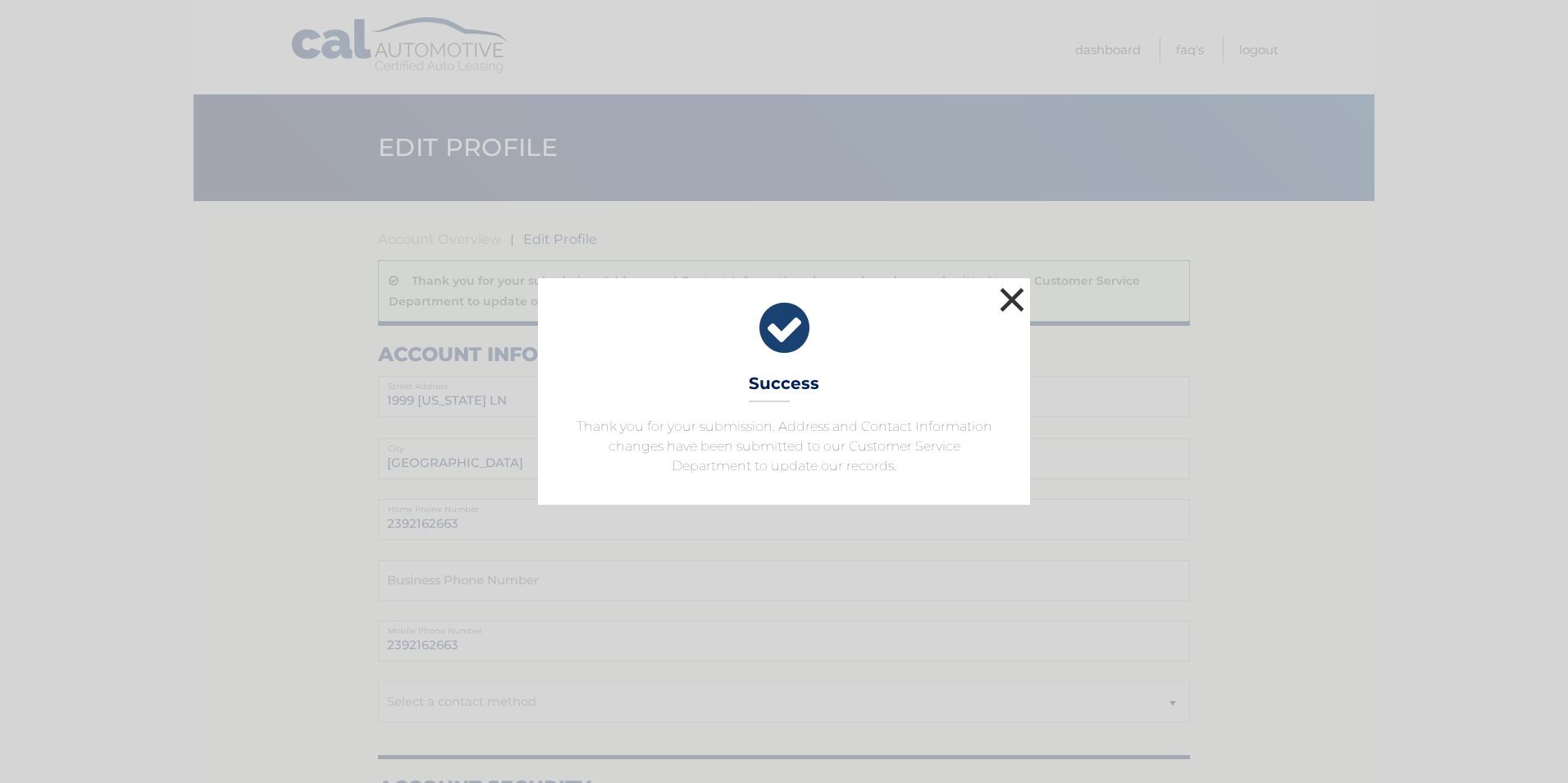
click at [1013, 291] on button "×" at bounding box center [1011, 299] width 33 height 33
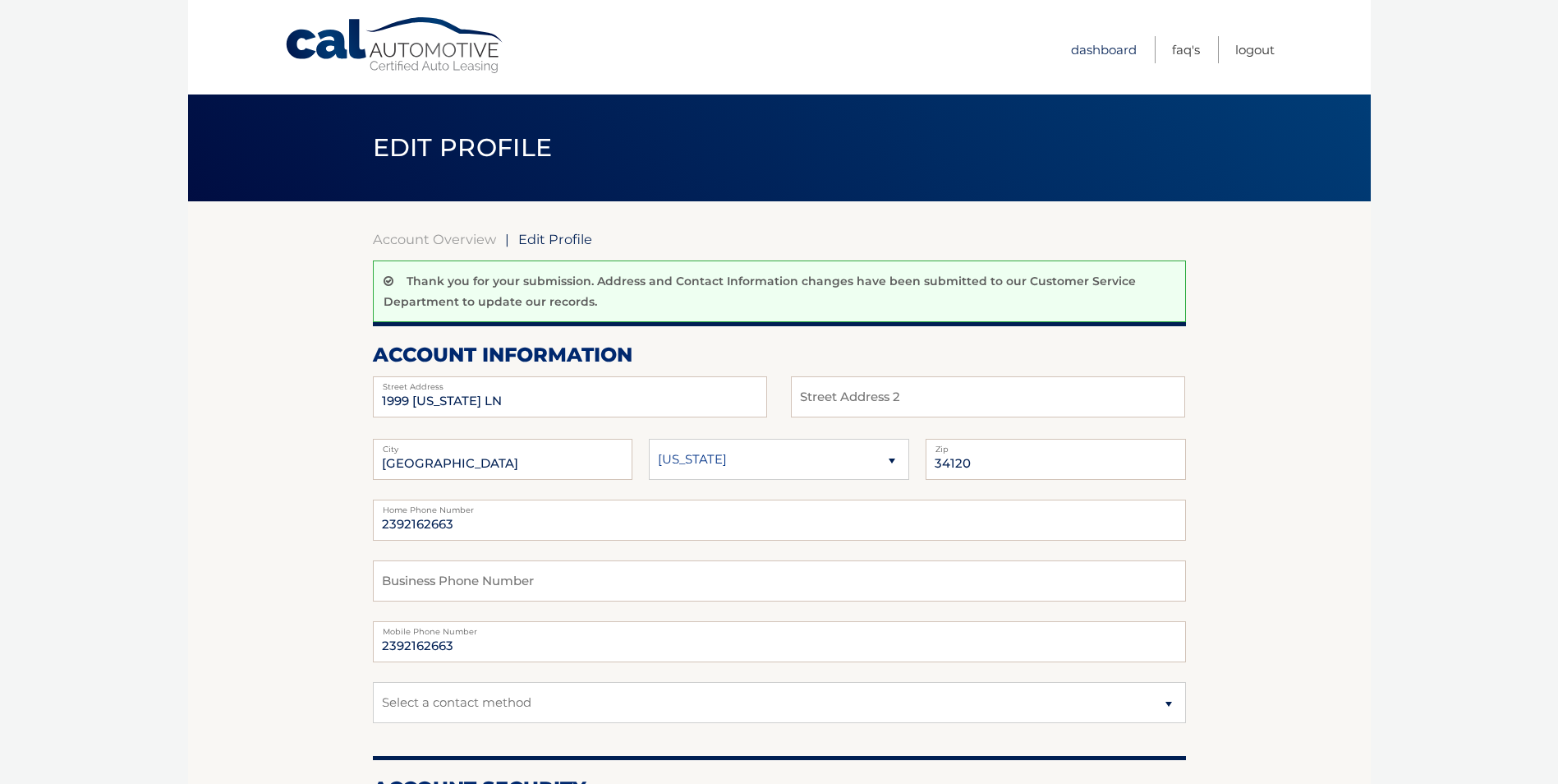
click at [1097, 50] on link "Dashboard" at bounding box center [1104, 50] width 65 height 27
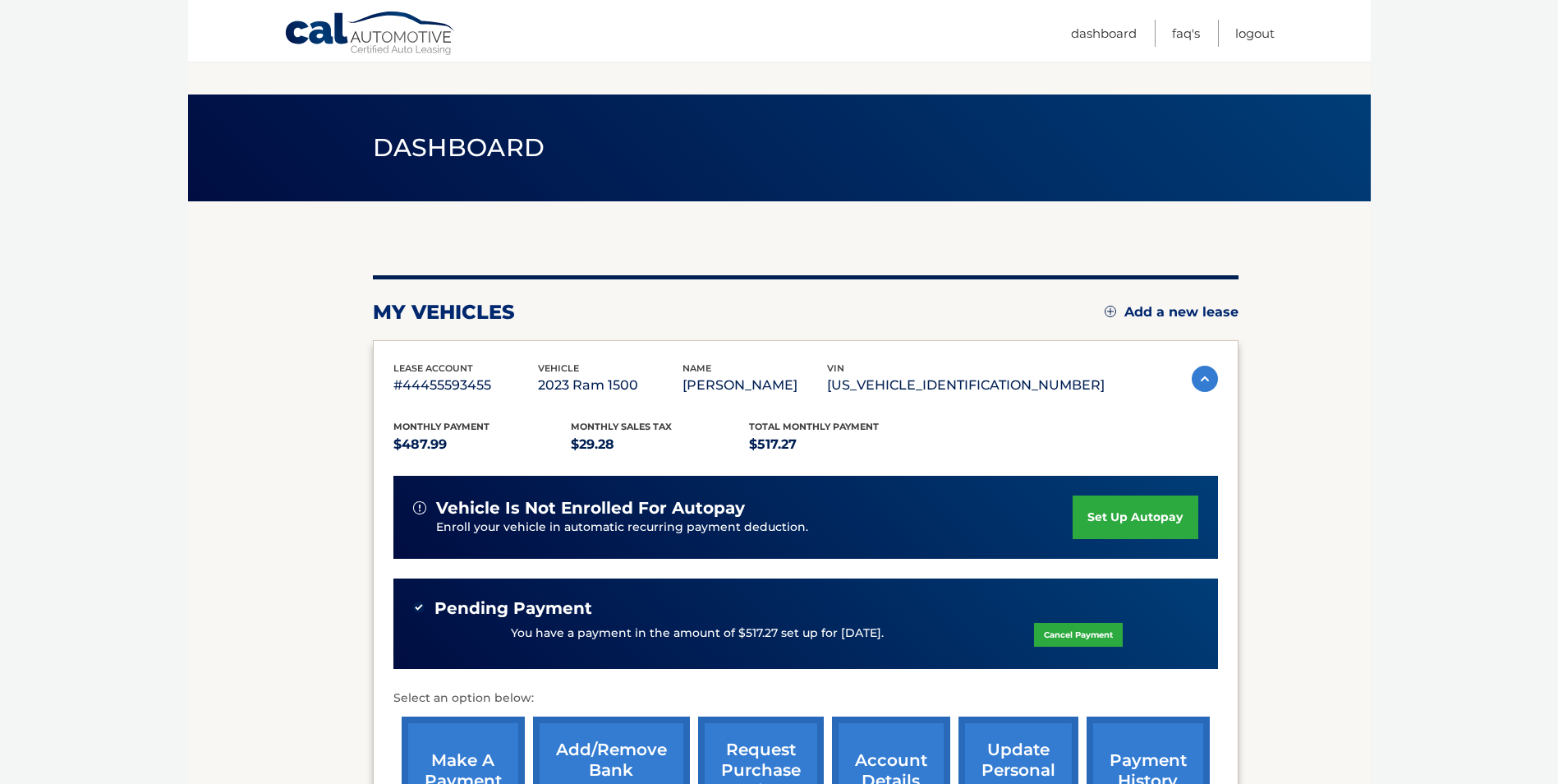
scroll to position [243, 0]
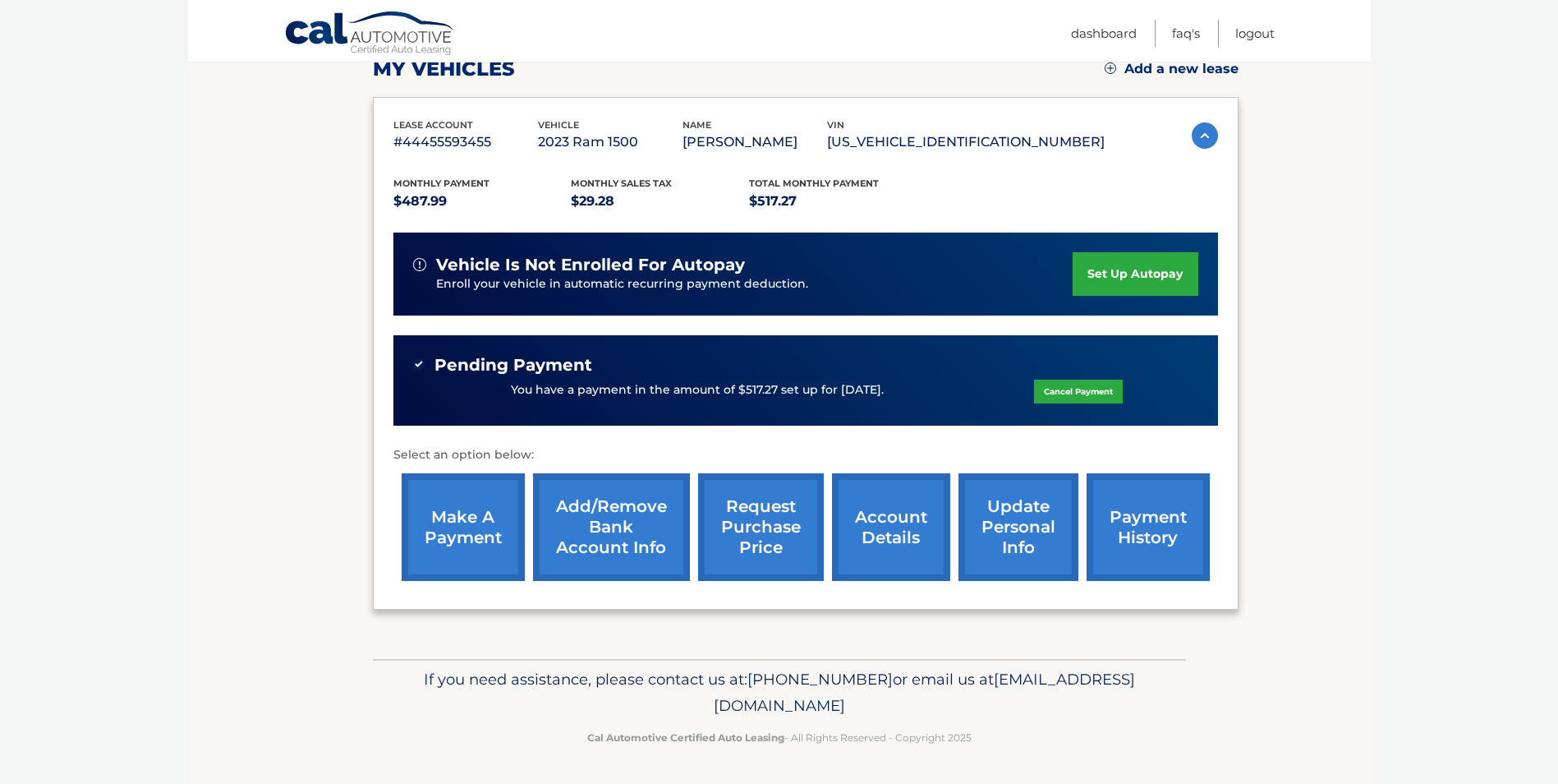
click at [887, 519] on link "account details" at bounding box center [891, 526] width 119 height 107
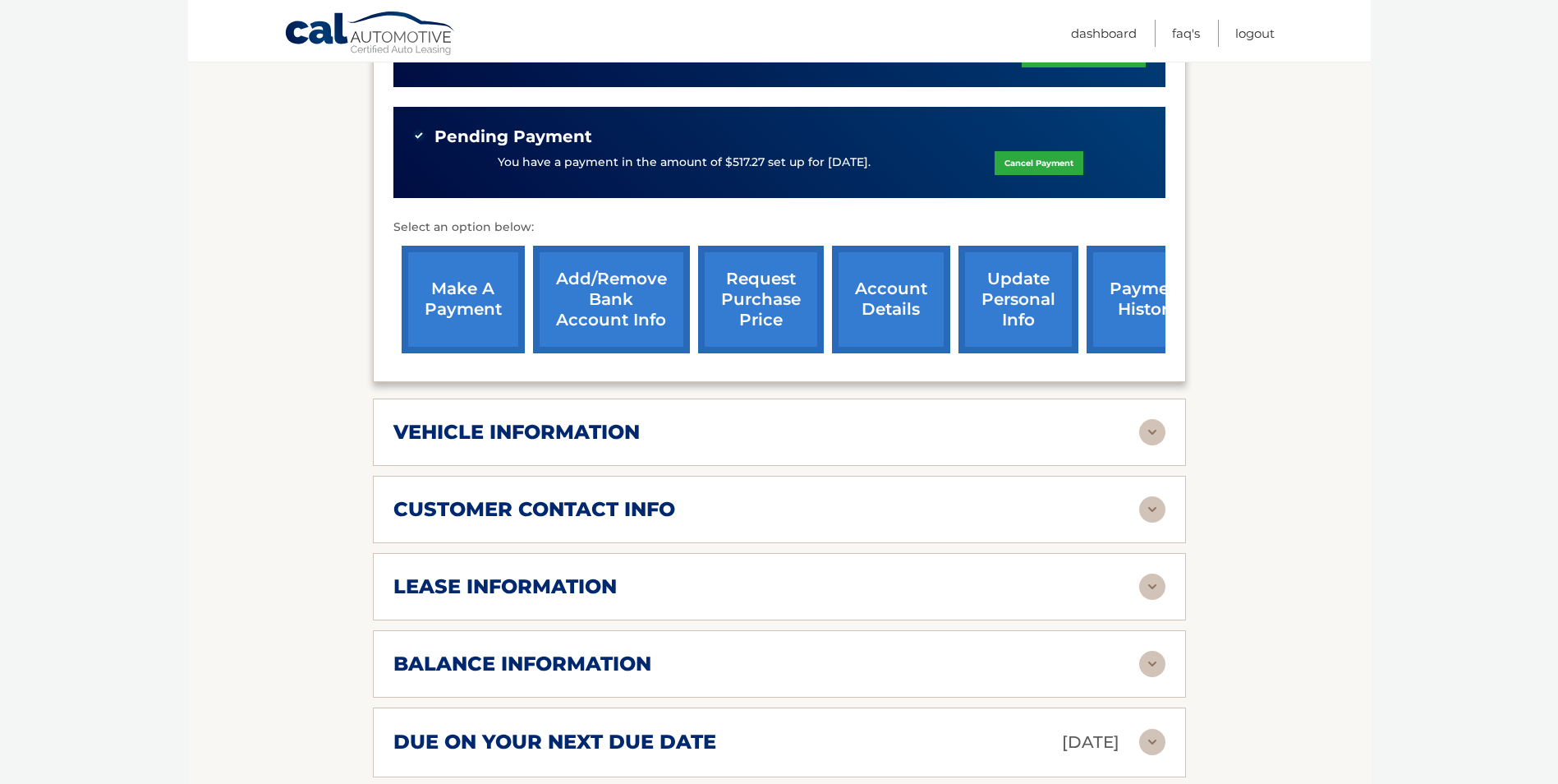
scroll to position [657, 0]
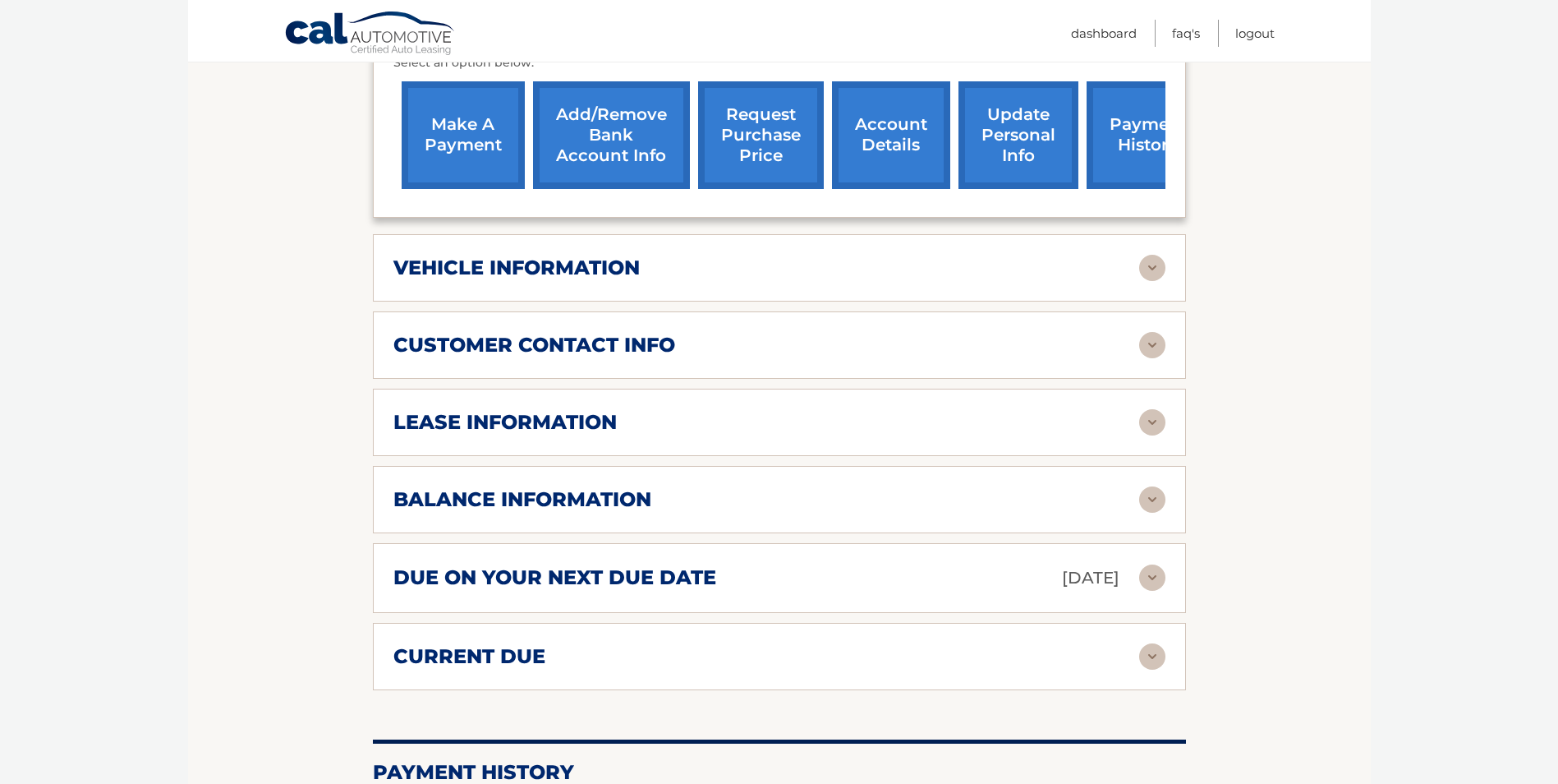
click at [1146, 422] on img at bounding box center [1152, 422] width 26 height 26
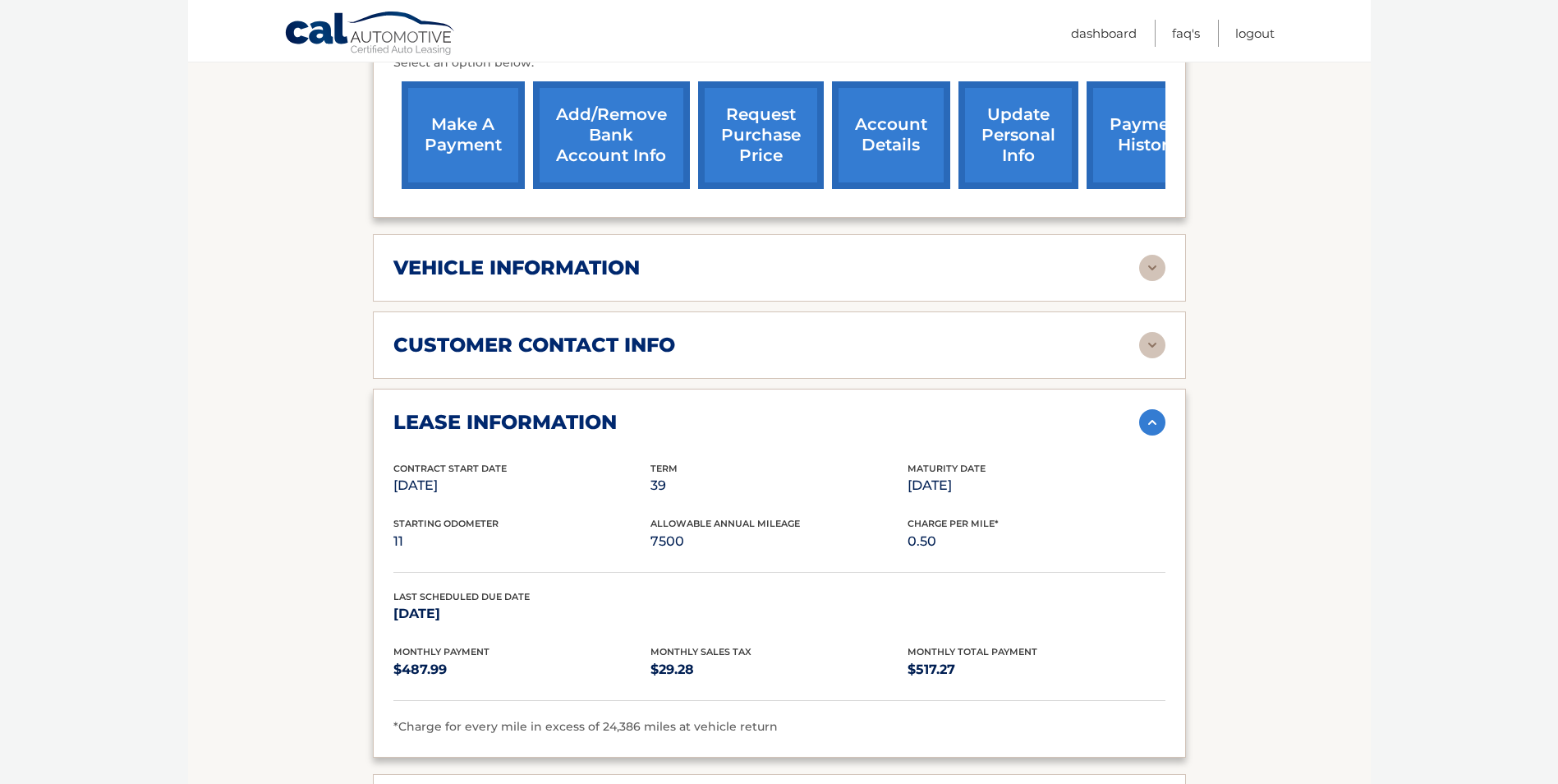
click at [1149, 424] on img at bounding box center [1152, 422] width 26 height 26
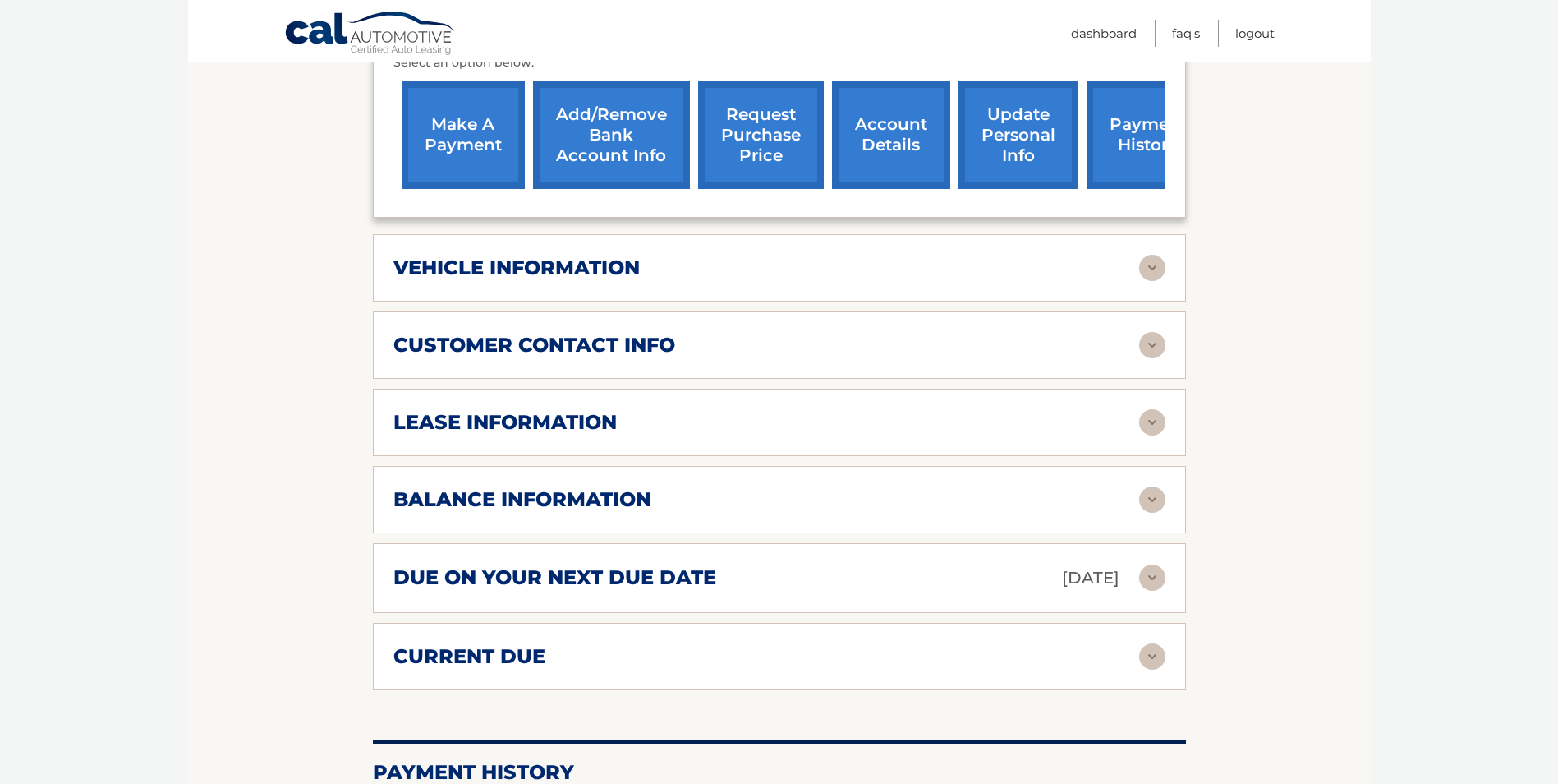
click at [1151, 499] on img at bounding box center [1152, 499] width 26 height 26
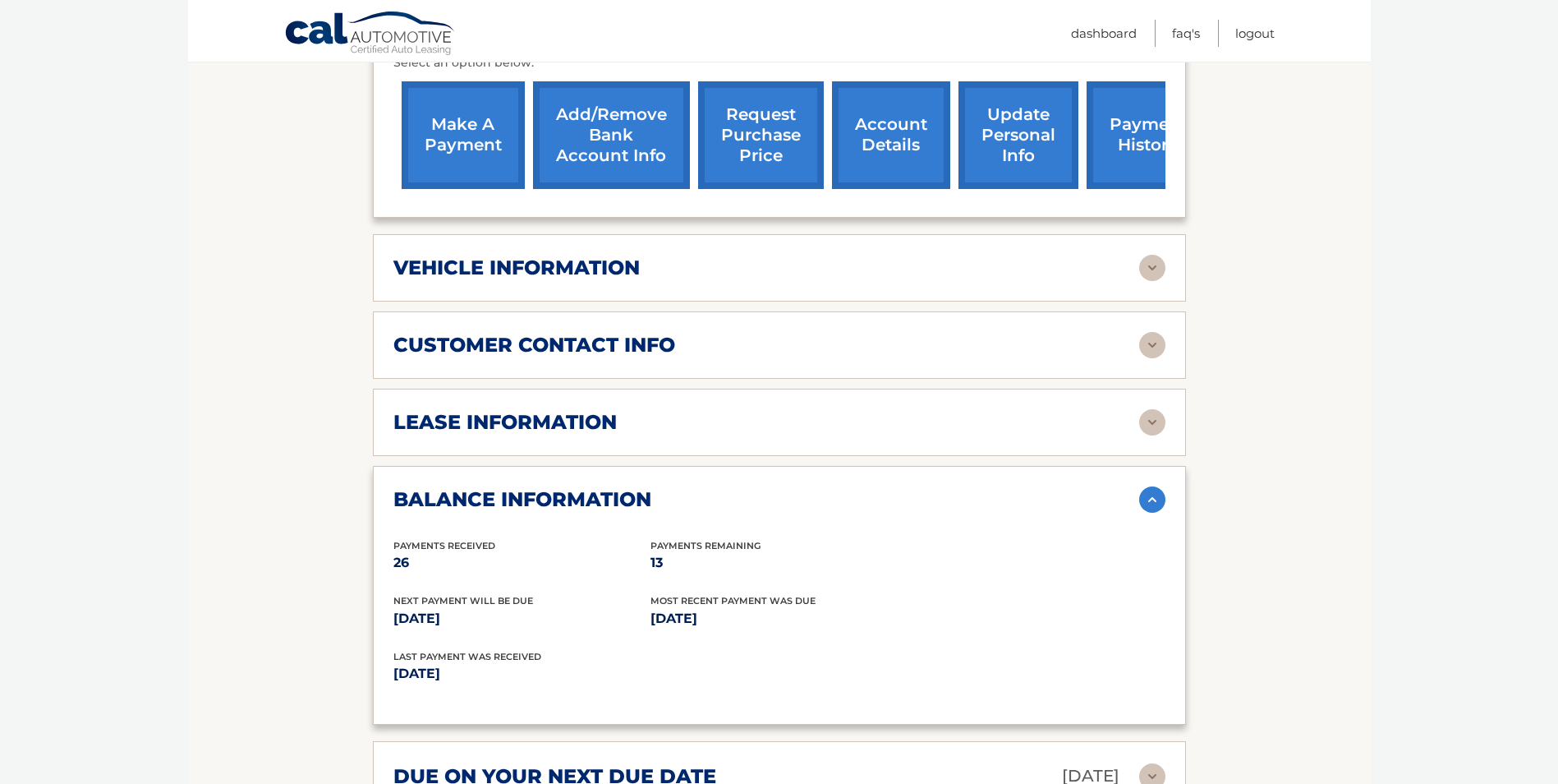
click at [1151, 499] on img at bounding box center [1152, 499] width 26 height 26
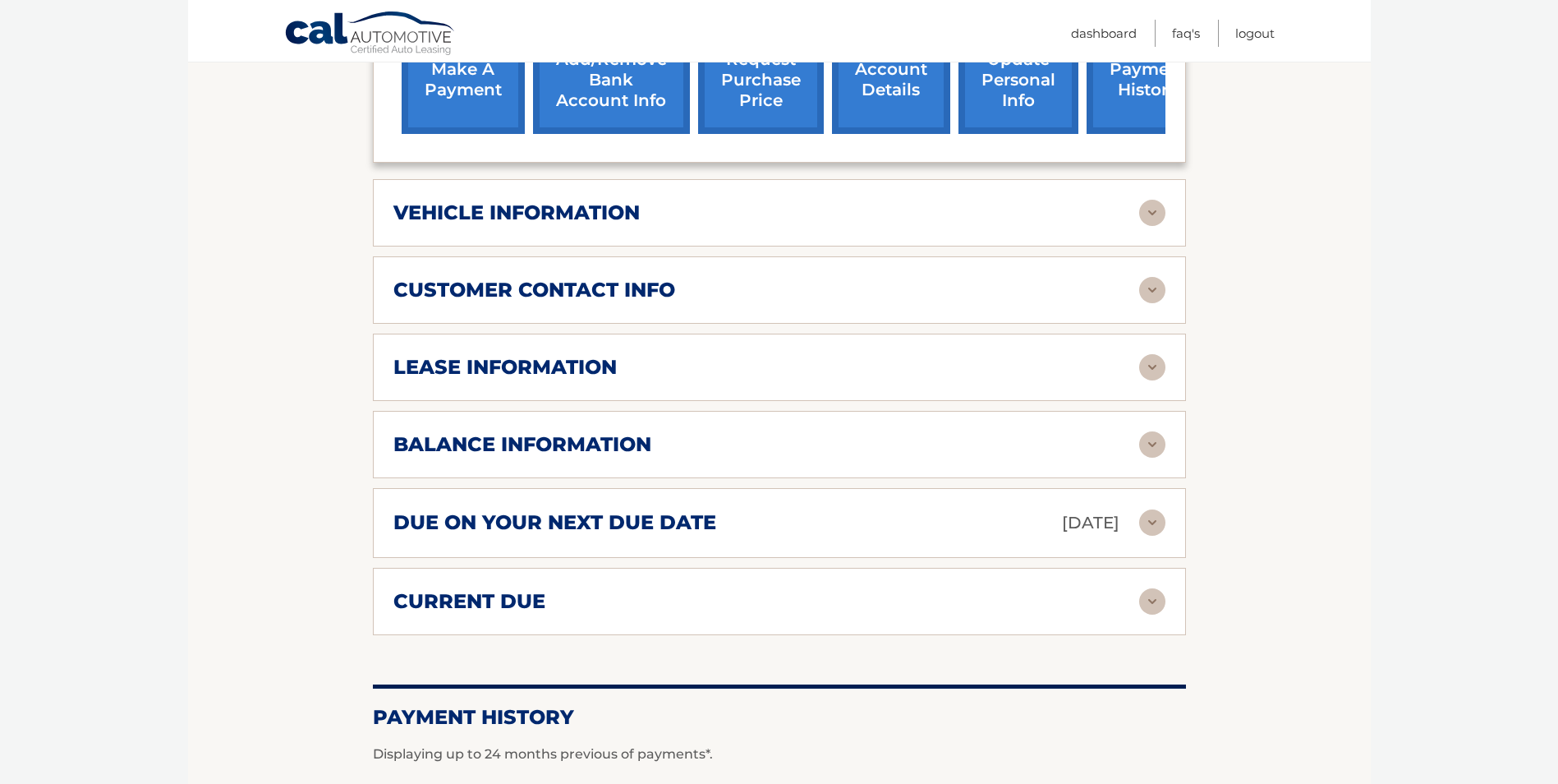
scroll to position [383, 0]
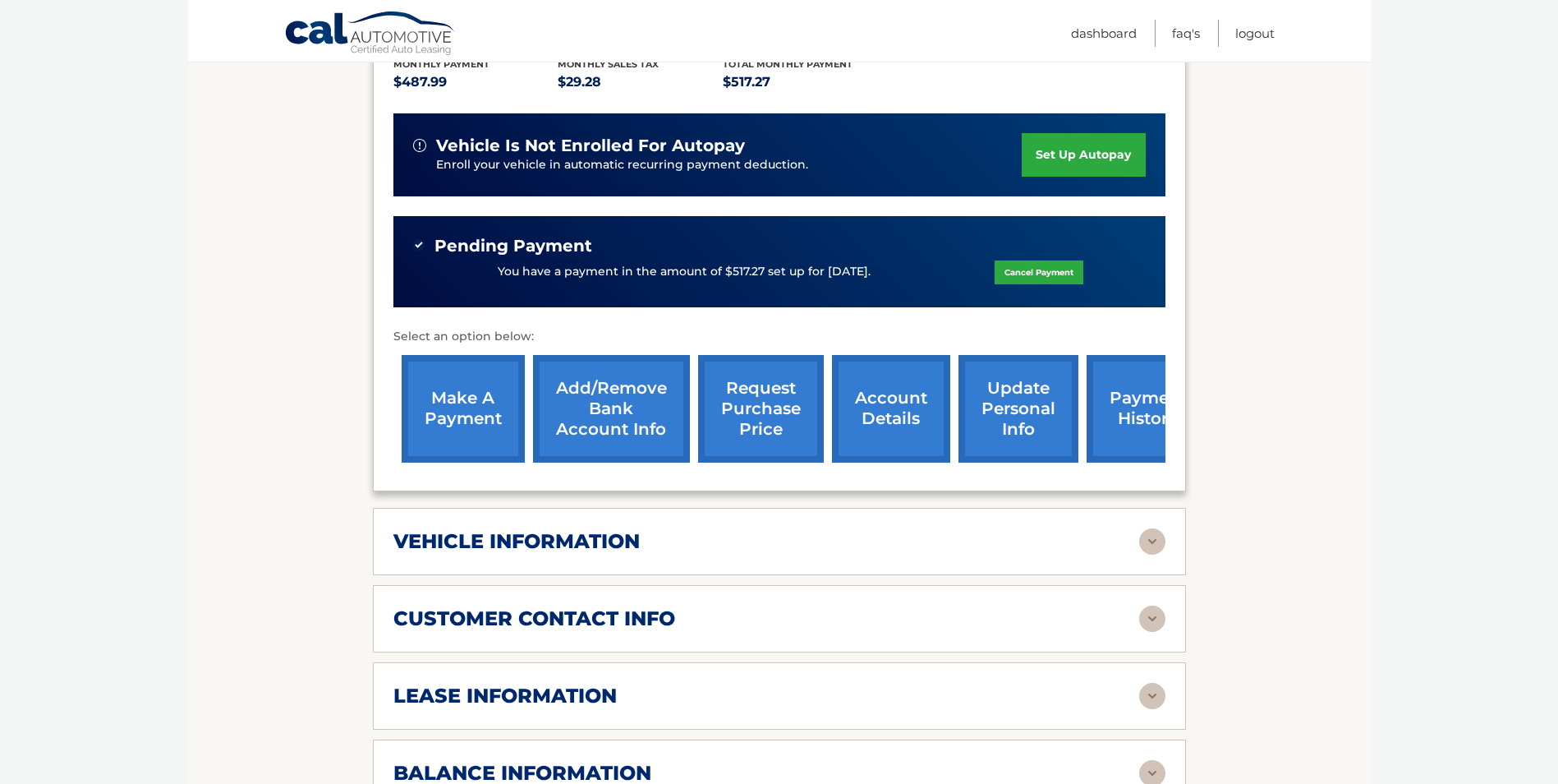
click at [743, 404] on link "request purchase price" at bounding box center [761, 408] width 125 height 107
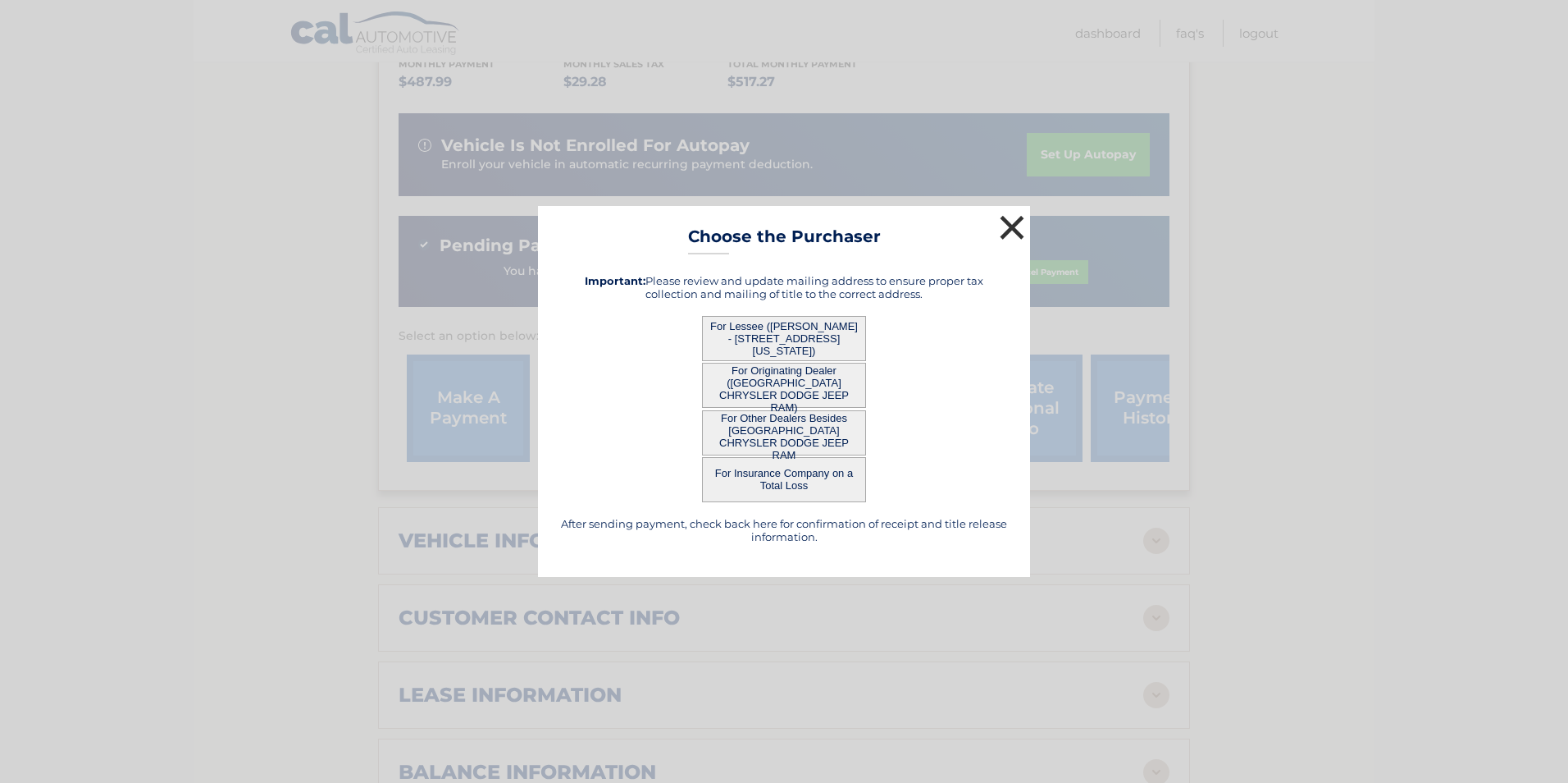
click at [1008, 223] on button "×" at bounding box center [1011, 227] width 33 height 33
